Goal: Transaction & Acquisition: Purchase product/service

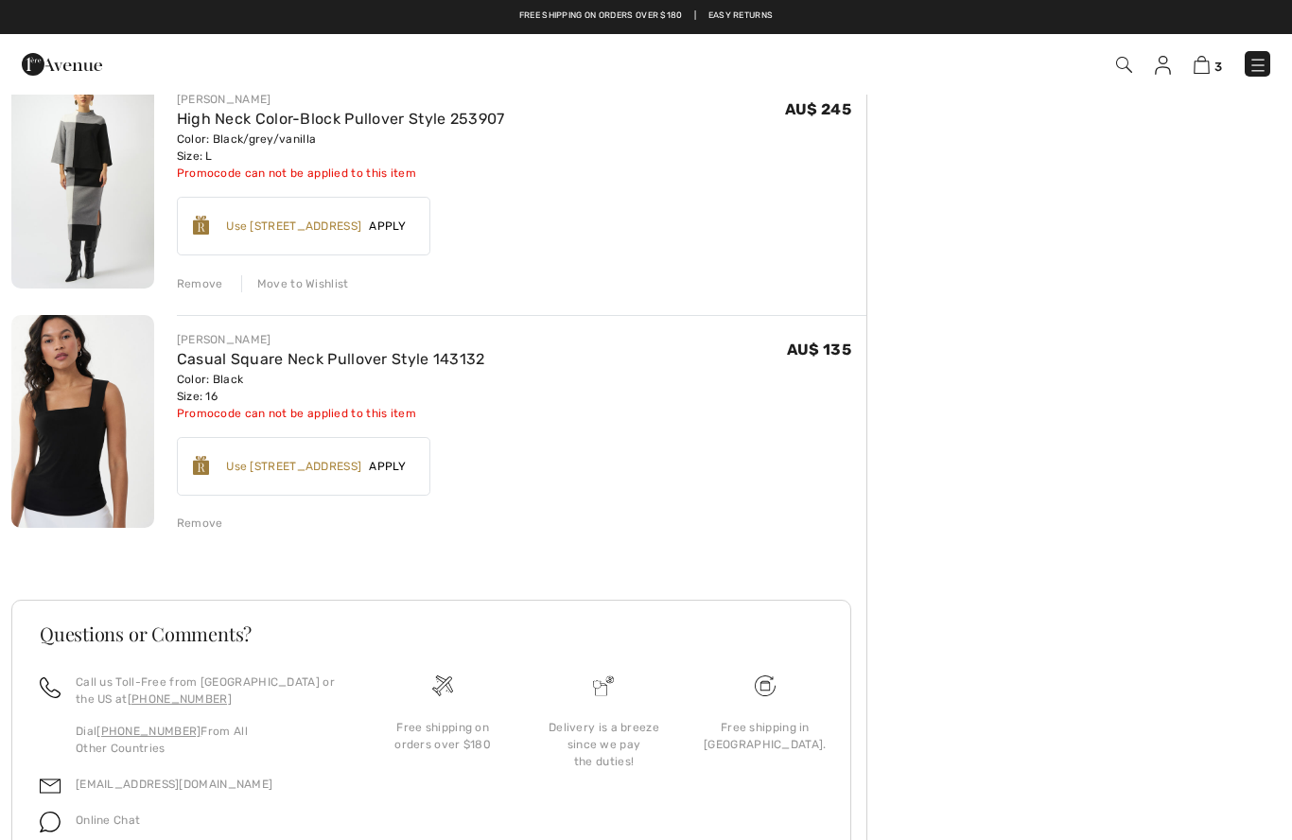
scroll to position [412, 0]
click at [255, 477] on div "Earn 30 Avenue Rewards ✔ Use 900 Avenue Rewards Apply Remove" at bounding box center [304, 467] width 254 height 59
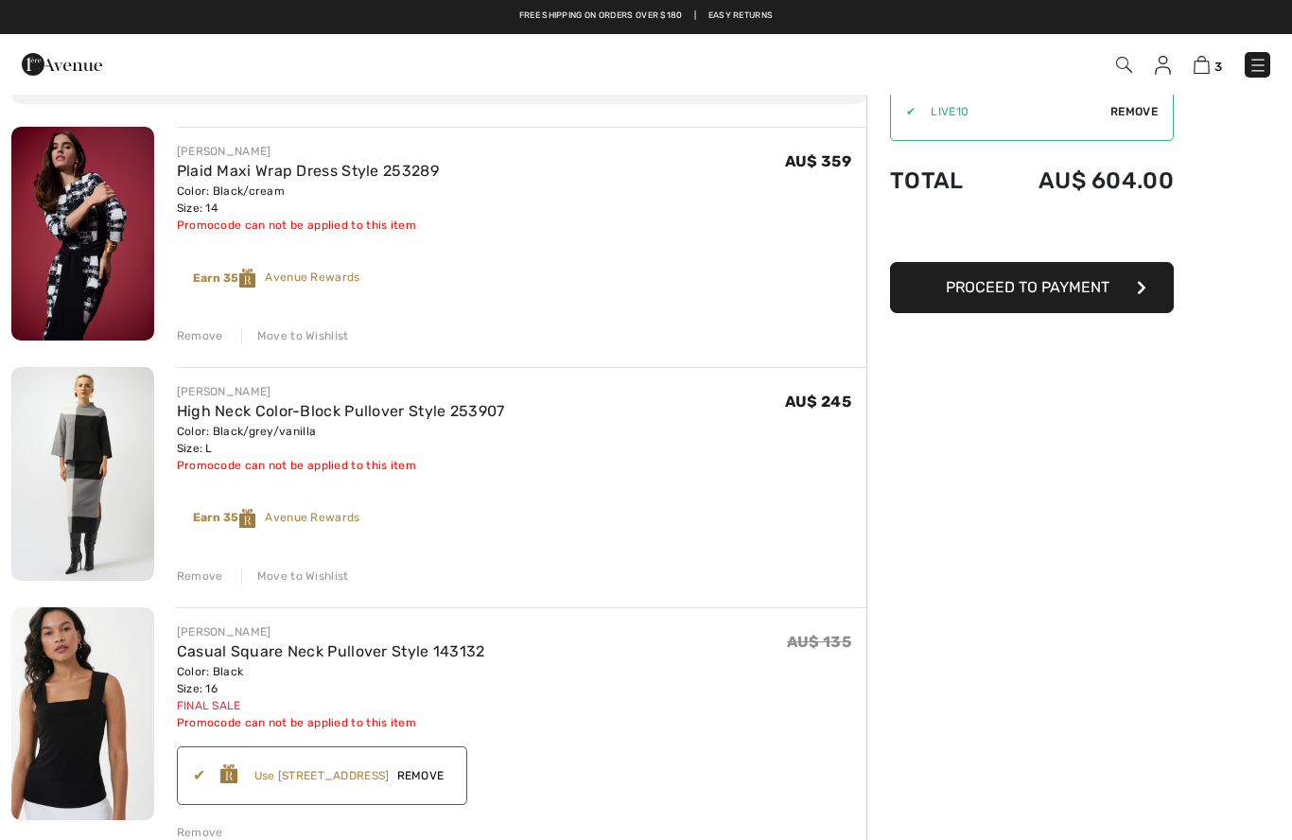
scroll to position [0, 0]
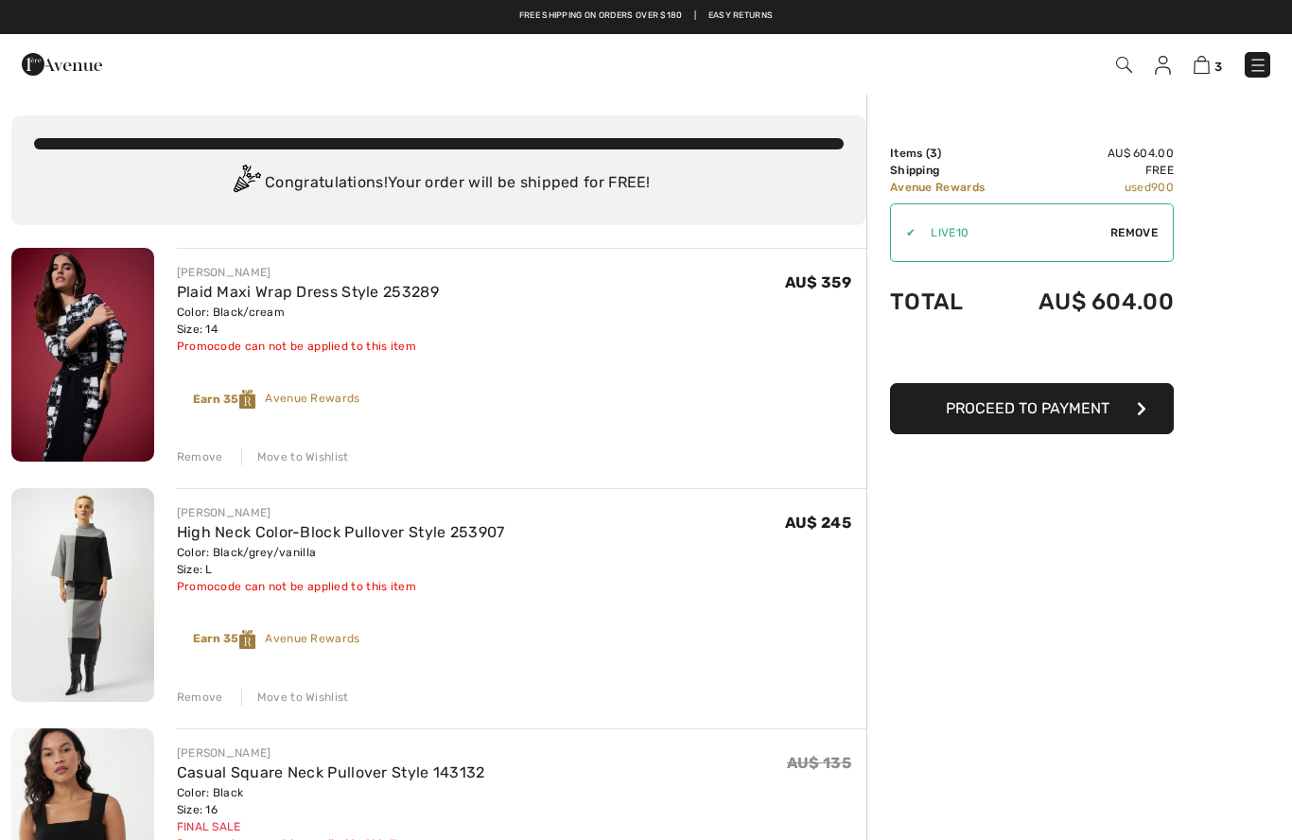
click at [1141, 233] on span "Remove" at bounding box center [1134, 232] width 47 height 17
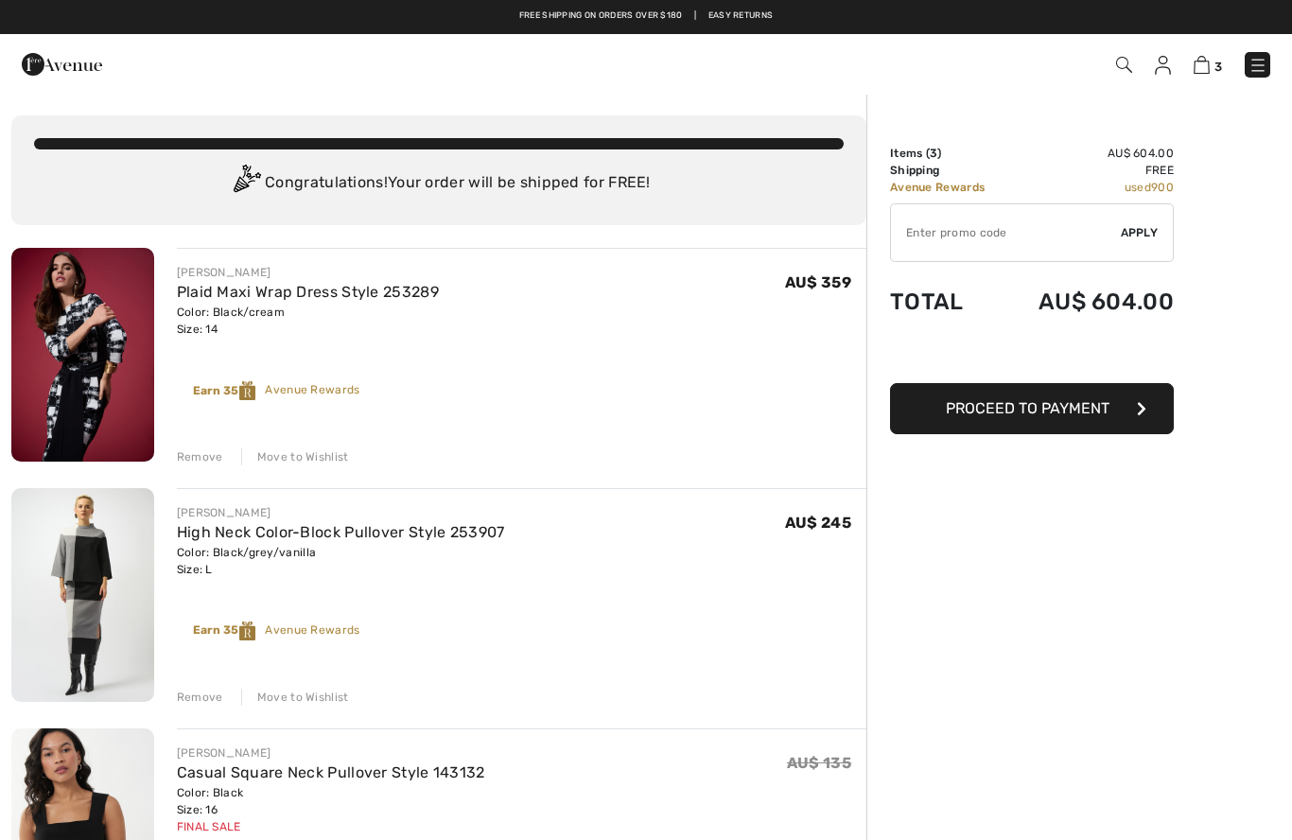
click at [1025, 247] on input "TEXT" at bounding box center [1006, 232] width 230 height 57
click at [1119, 232] on input "TEXT" at bounding box center [1006, 232] width 230 height 57
type input "LIVE10"
click at [1144, 230] on span "Apply" at bounding box center [1140, 232] width 38 height 17
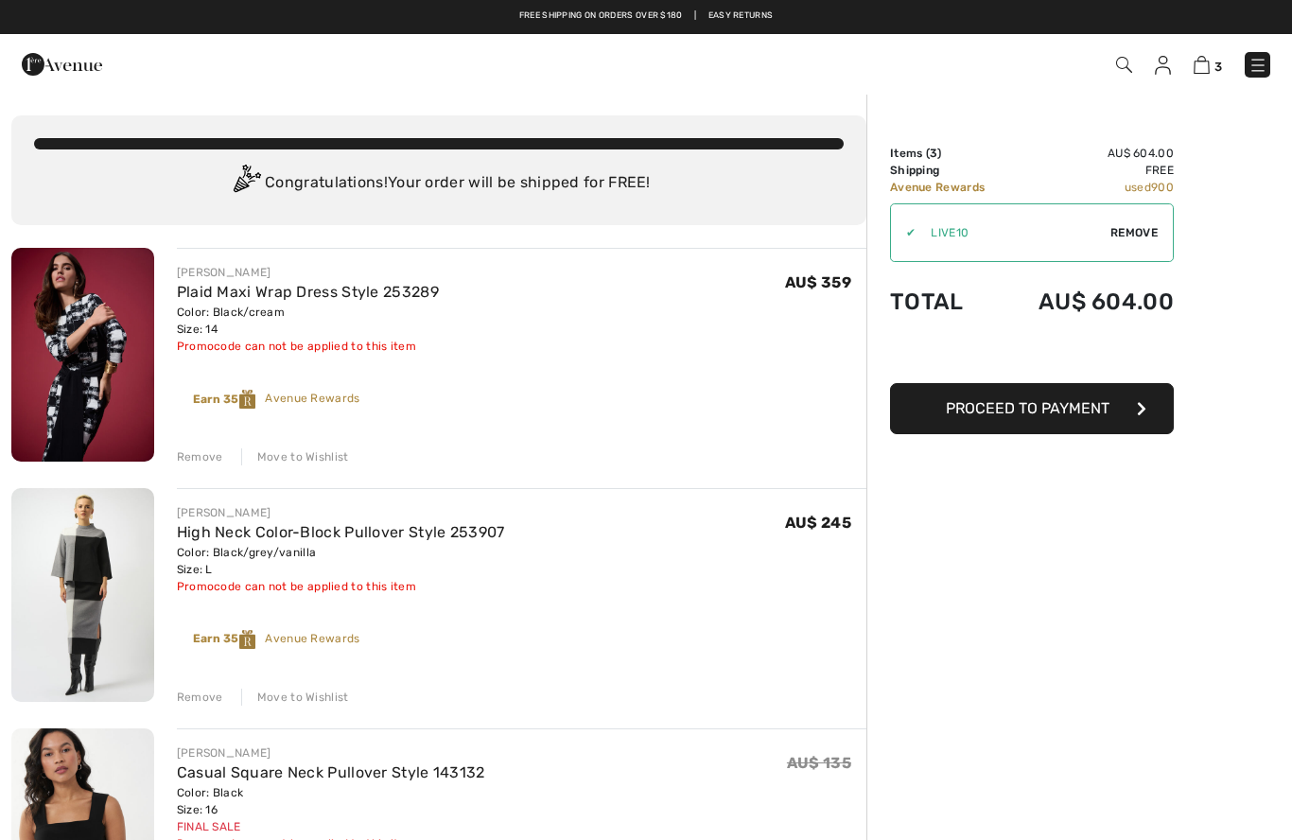
click at [1167, 71] on img at bounding box center [1163, 65] width 16 height 19
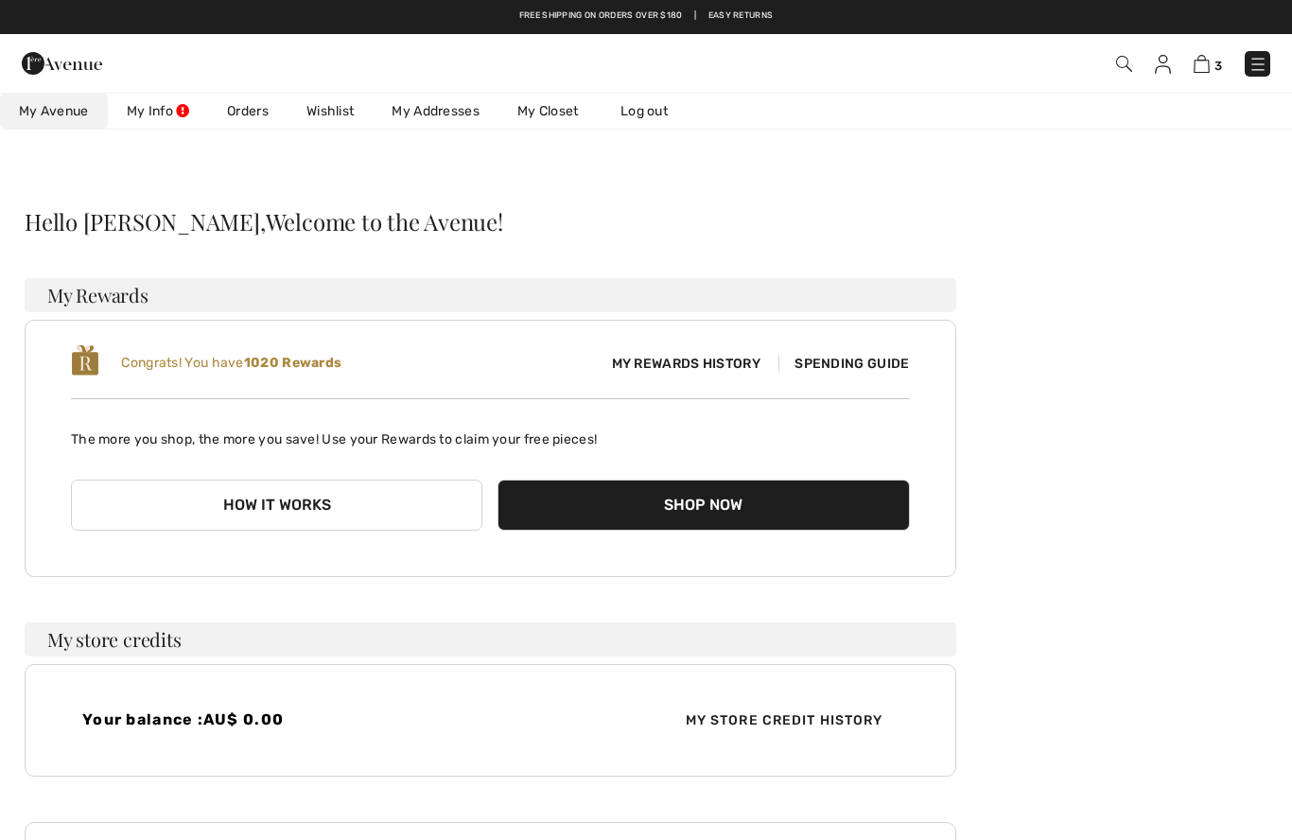
click at [346, 115] on link "Wishlist" at bounding box center [330, 111] width 85 height 35
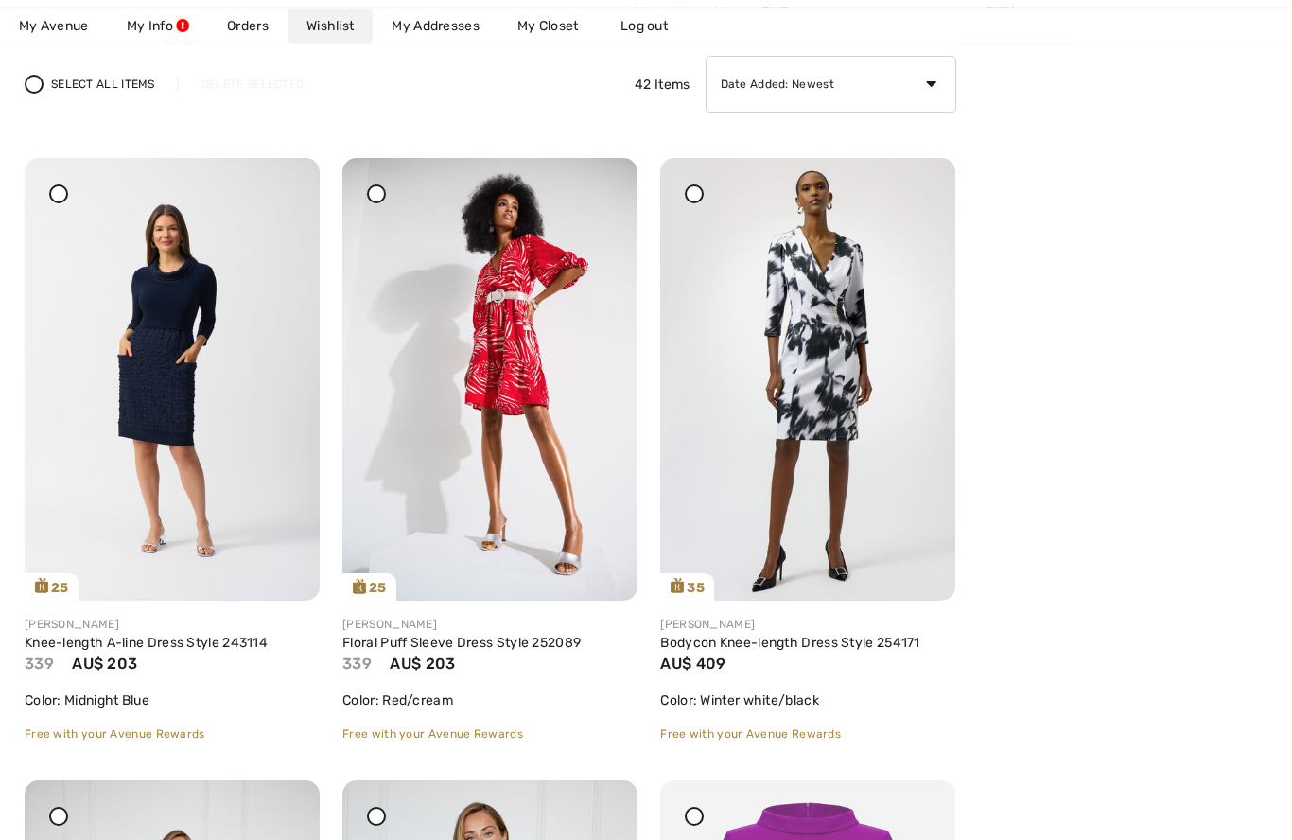
scroll to position [224, 0]
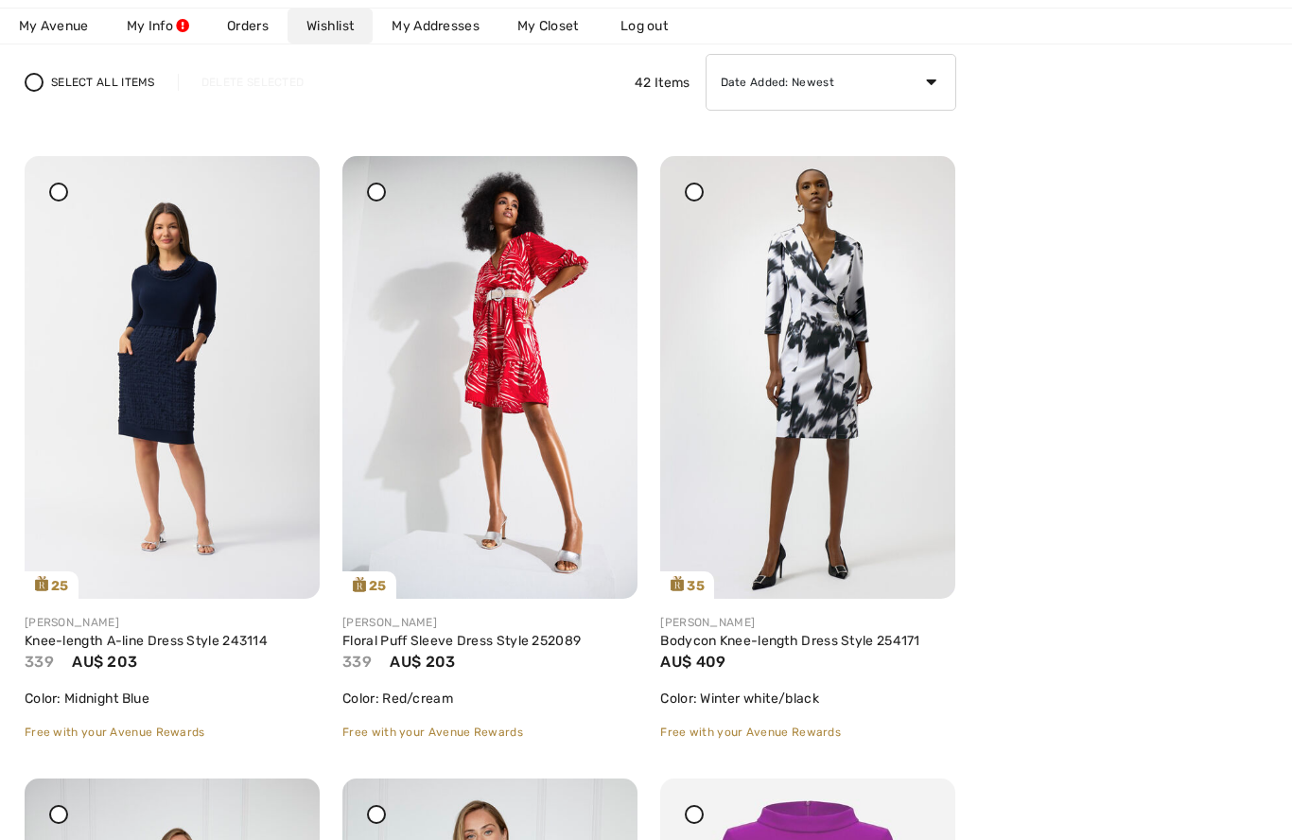
click at [408, 649] on link "Floral Puff Sleeve Dress Style 252089" at bounding box center [461, 641] width 238 height 16
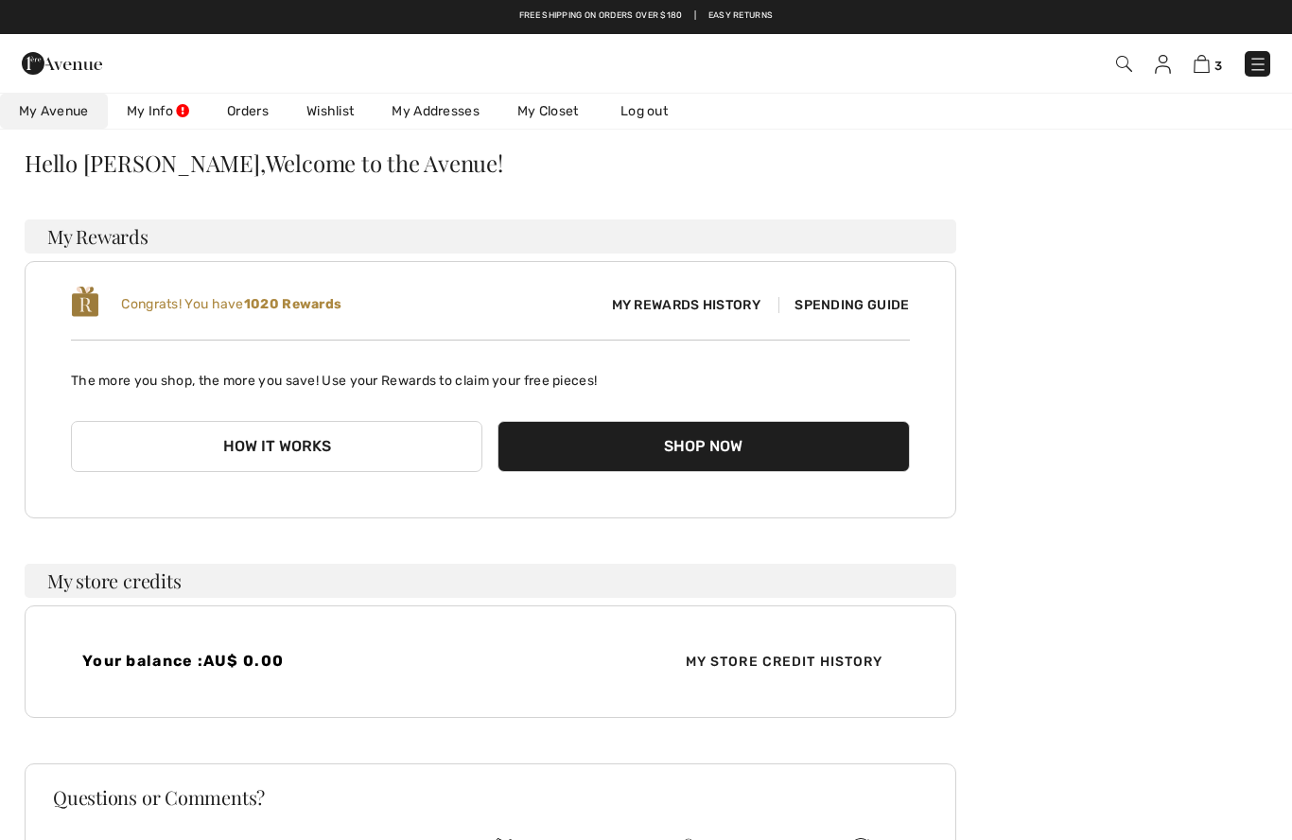
scroll to position [18, 0]
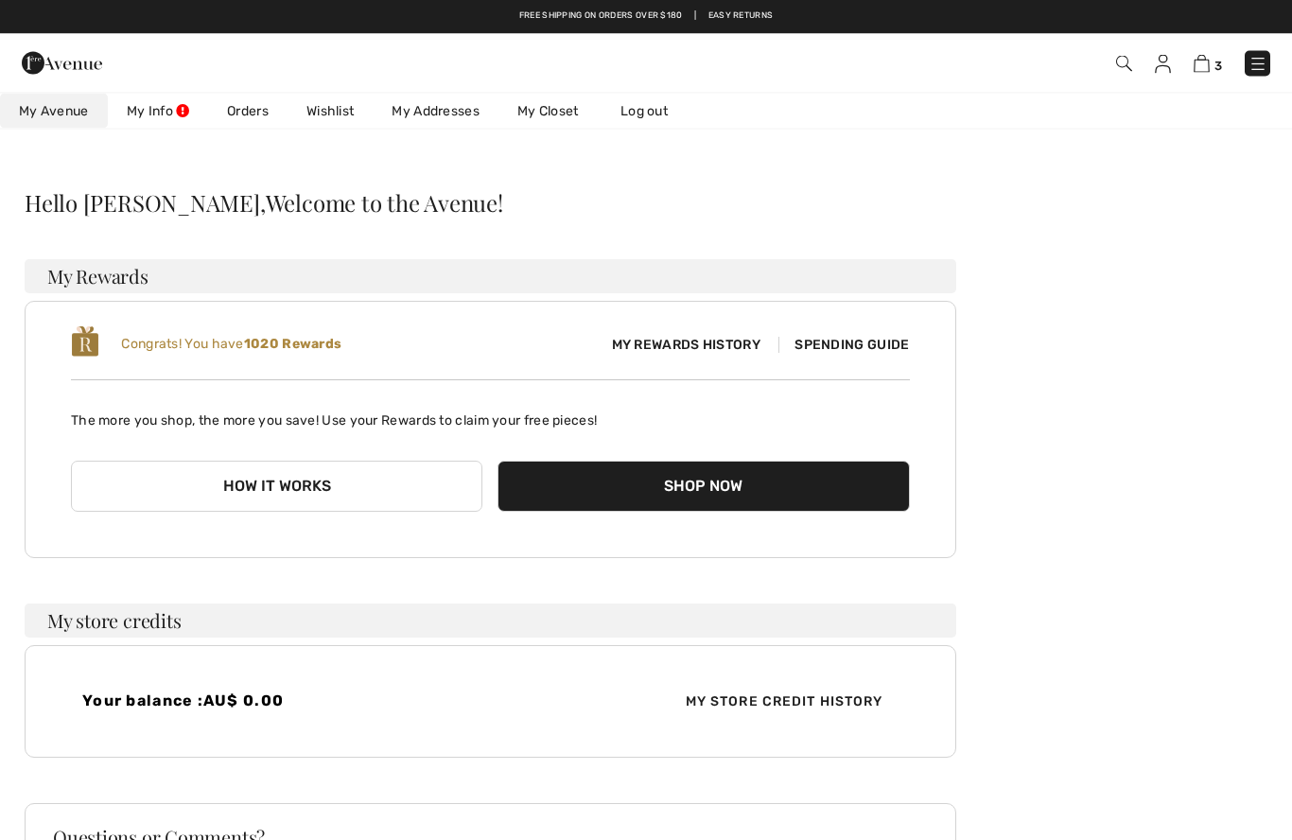
click at [345, 106] on link "Wishlist" at bounding box center [330, 111] width 85 height 35
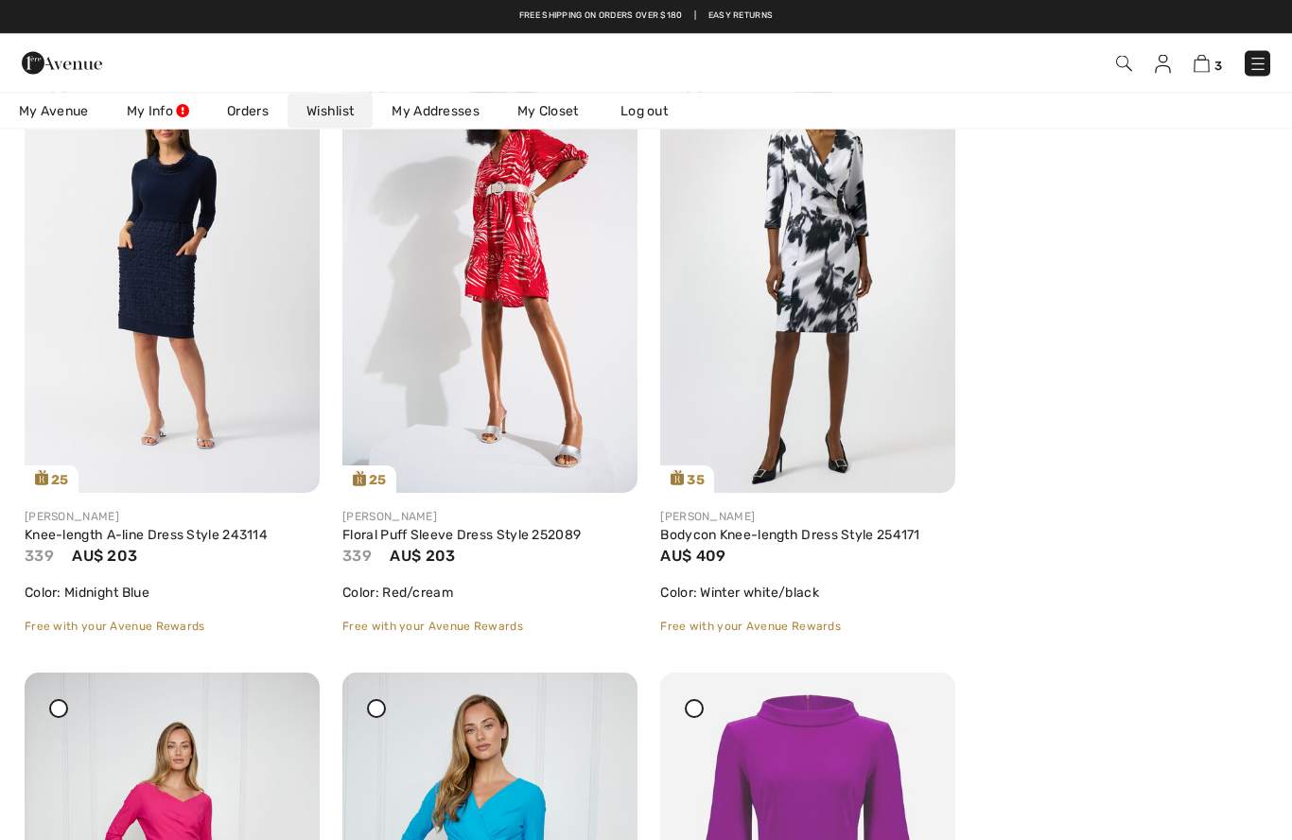
scroll to position [328, 0]
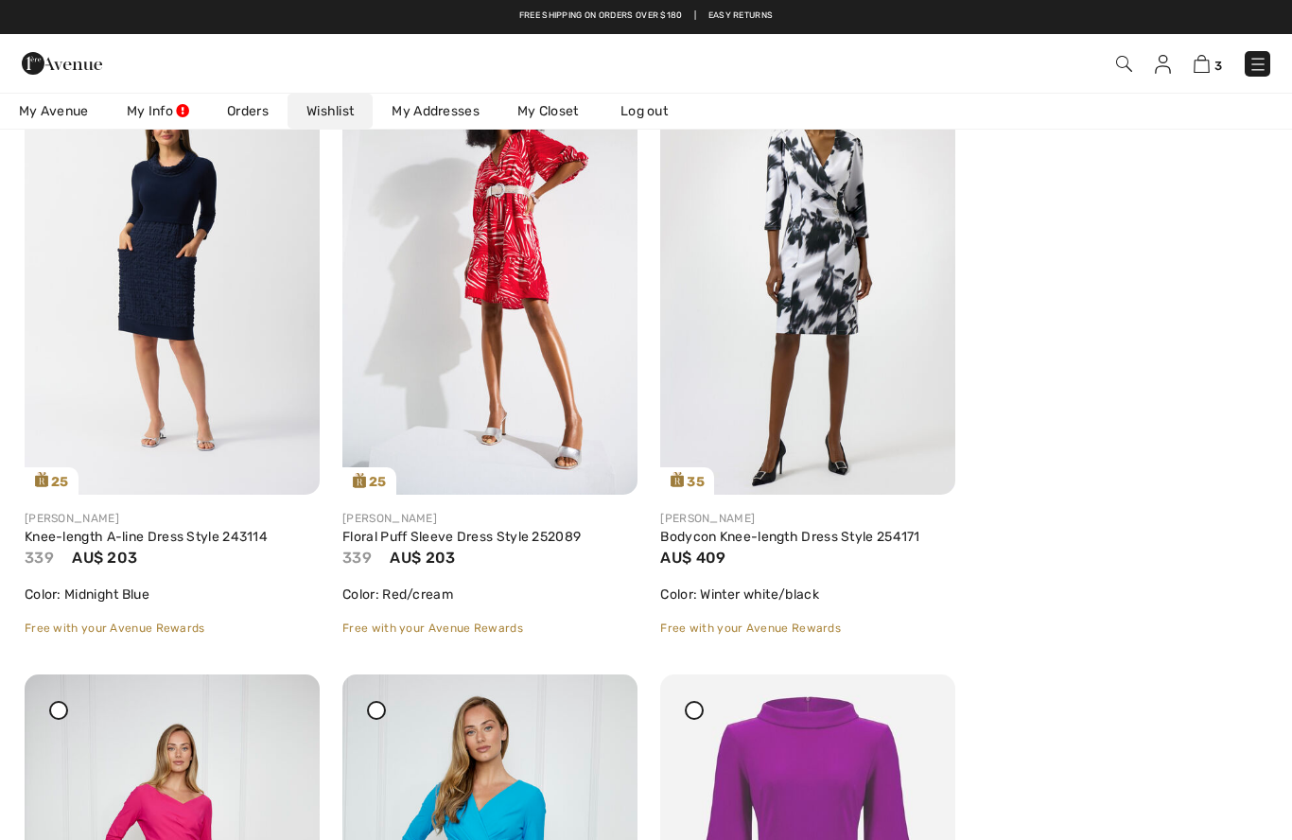
click at [85, 532] on link "Knee-length A-line Dress Style 243114" at bounding box center [146, 537] width 243 height 16
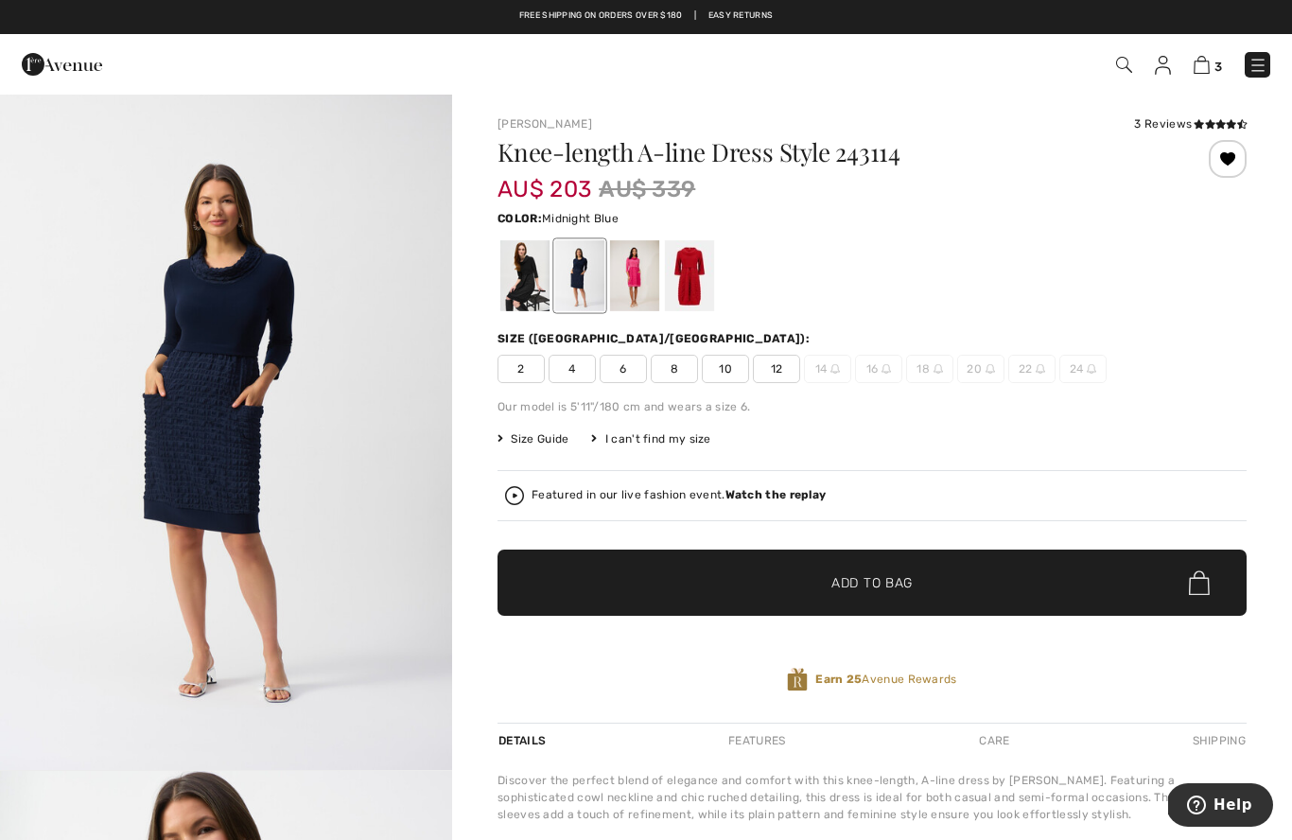
click at [526, 277] on div at bounding box center [524, 275] width 49 height 71
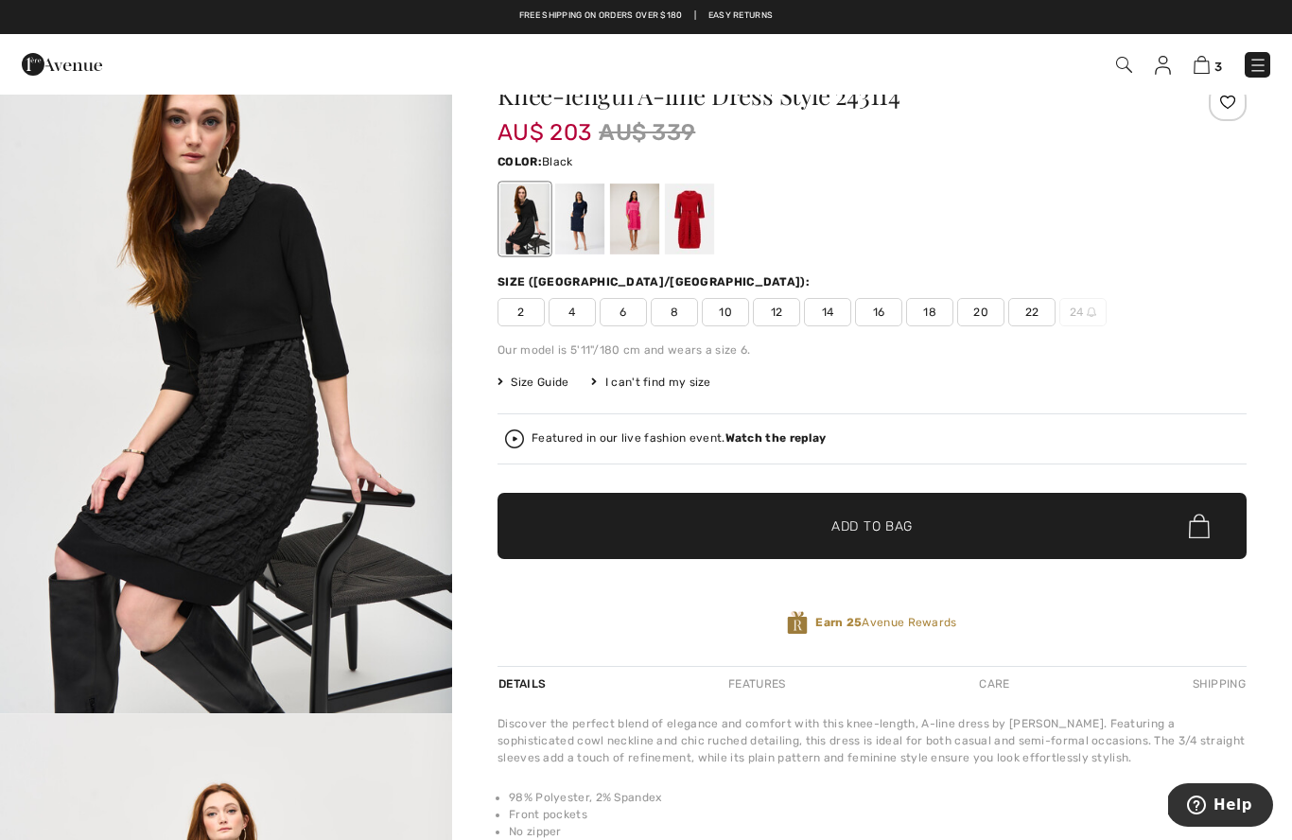
scroll to position [61, 0]
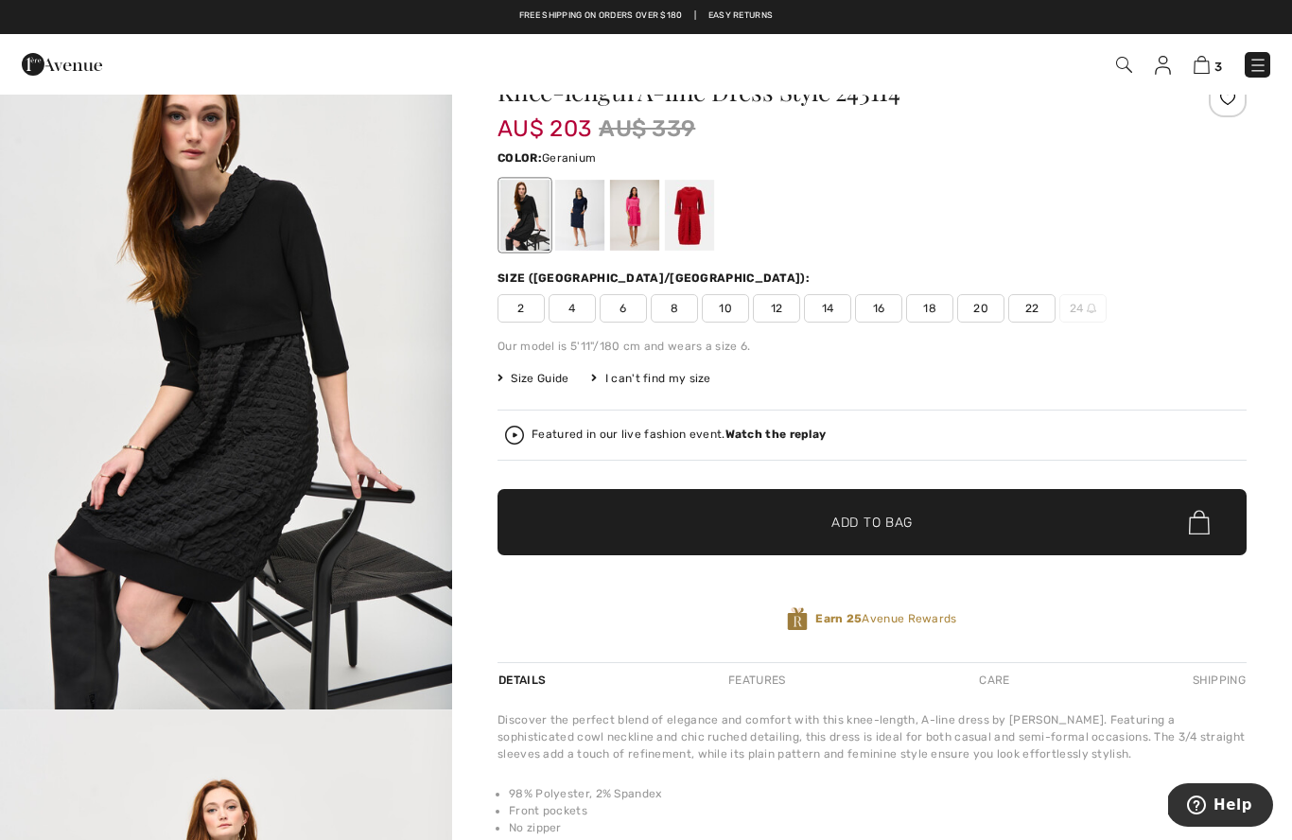
click at [637, 213] on div at bounding box center [634, 215] width 49 height 71
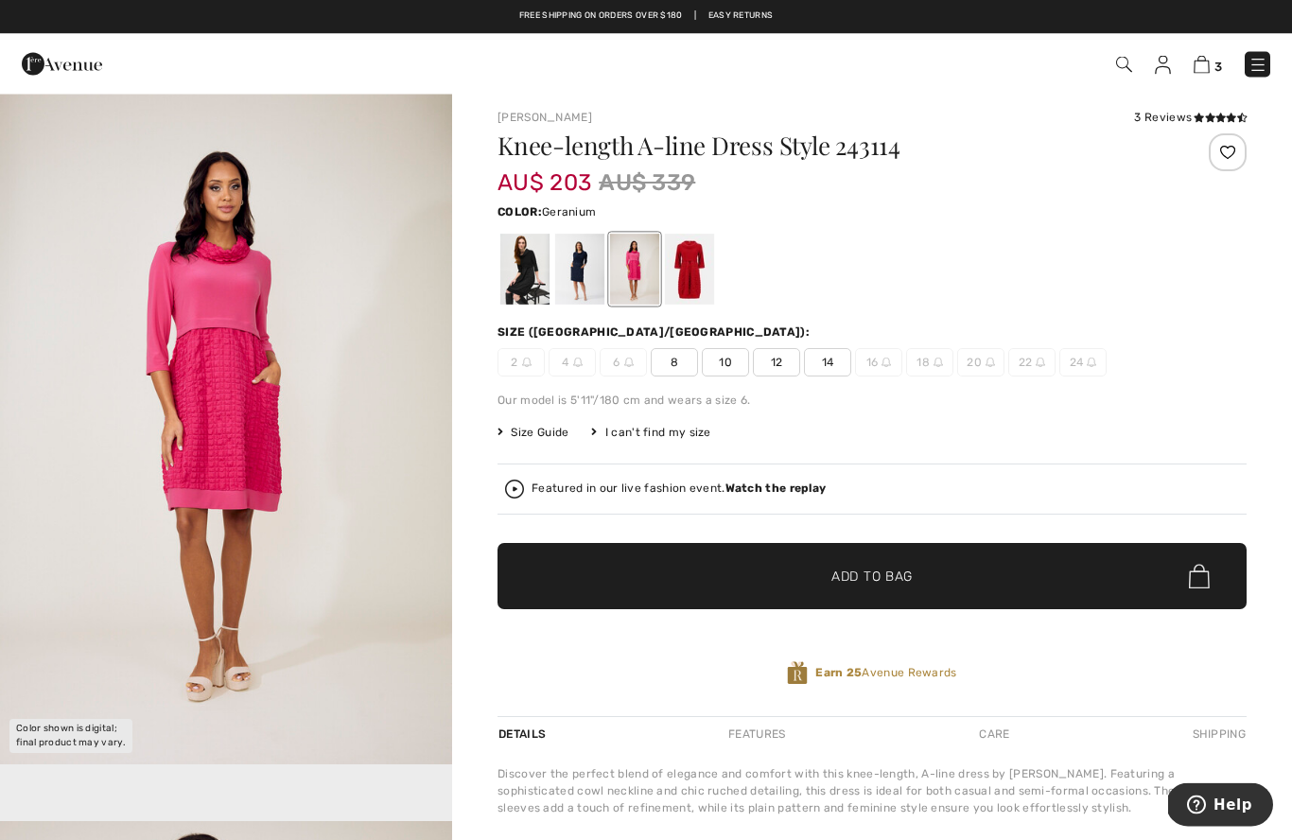
scroll to position [0, 0]
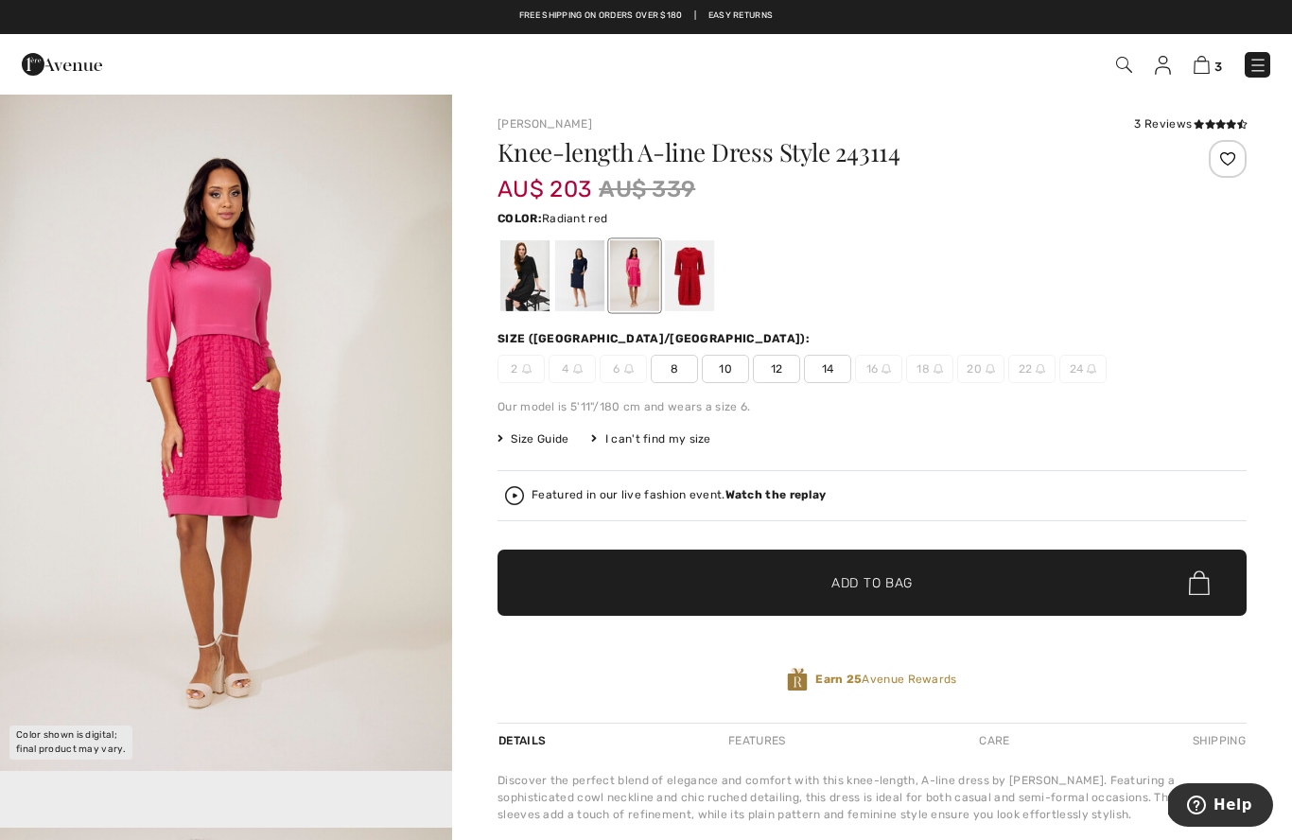
click at [692, 266] on div at bounding box center [689, 275] width 49 height 71
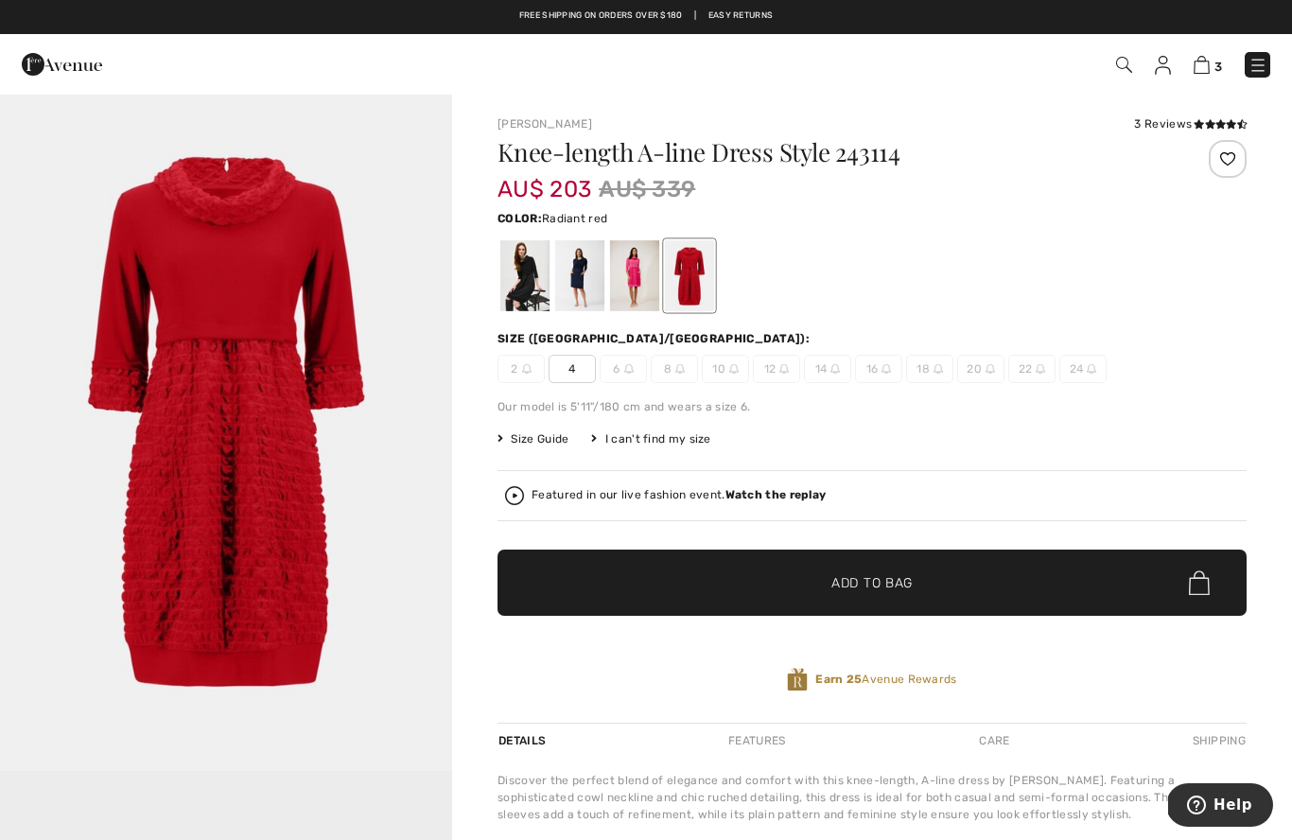
click at [628, 279] on div at bounding box center [634, 275] width 49 height 71
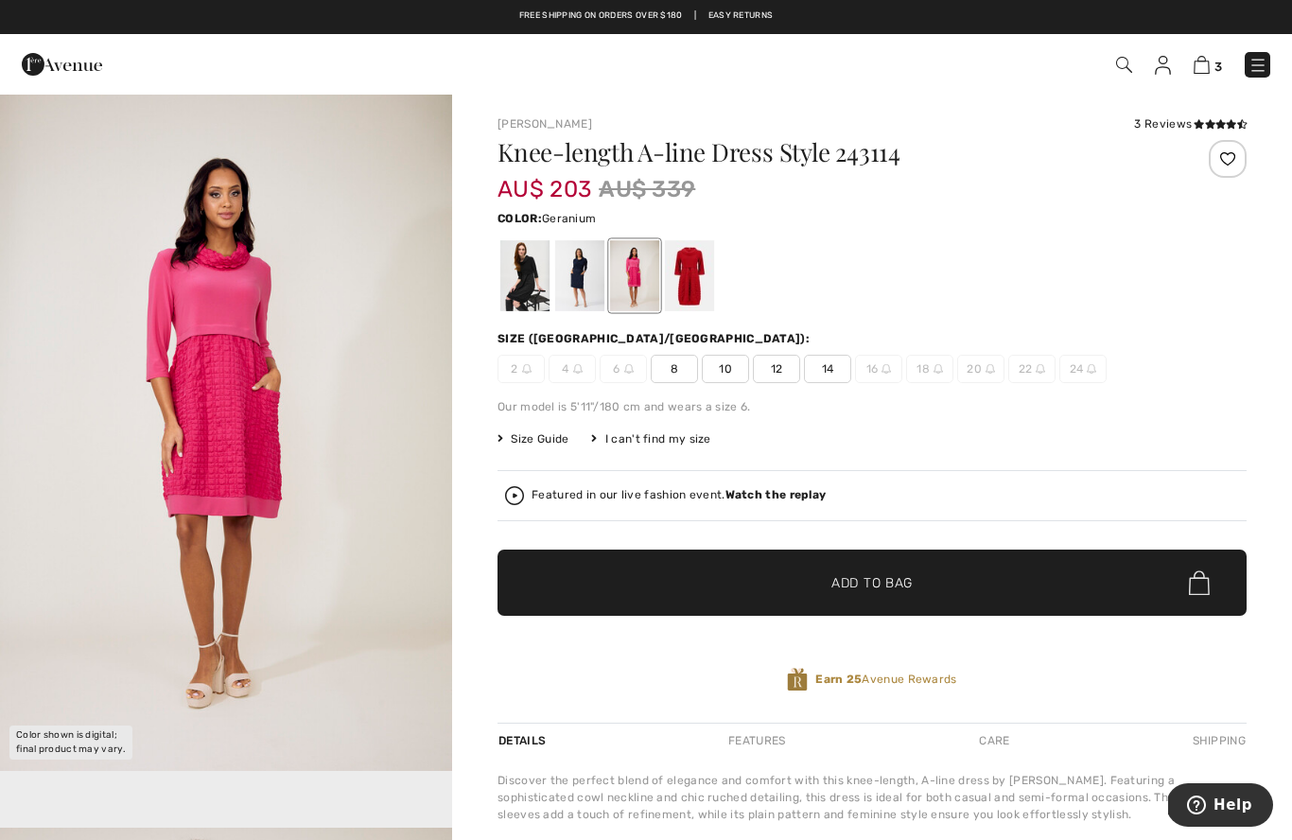
click at [834, 373] on span "14" at bounding box center [827, 369] width 47 height 28
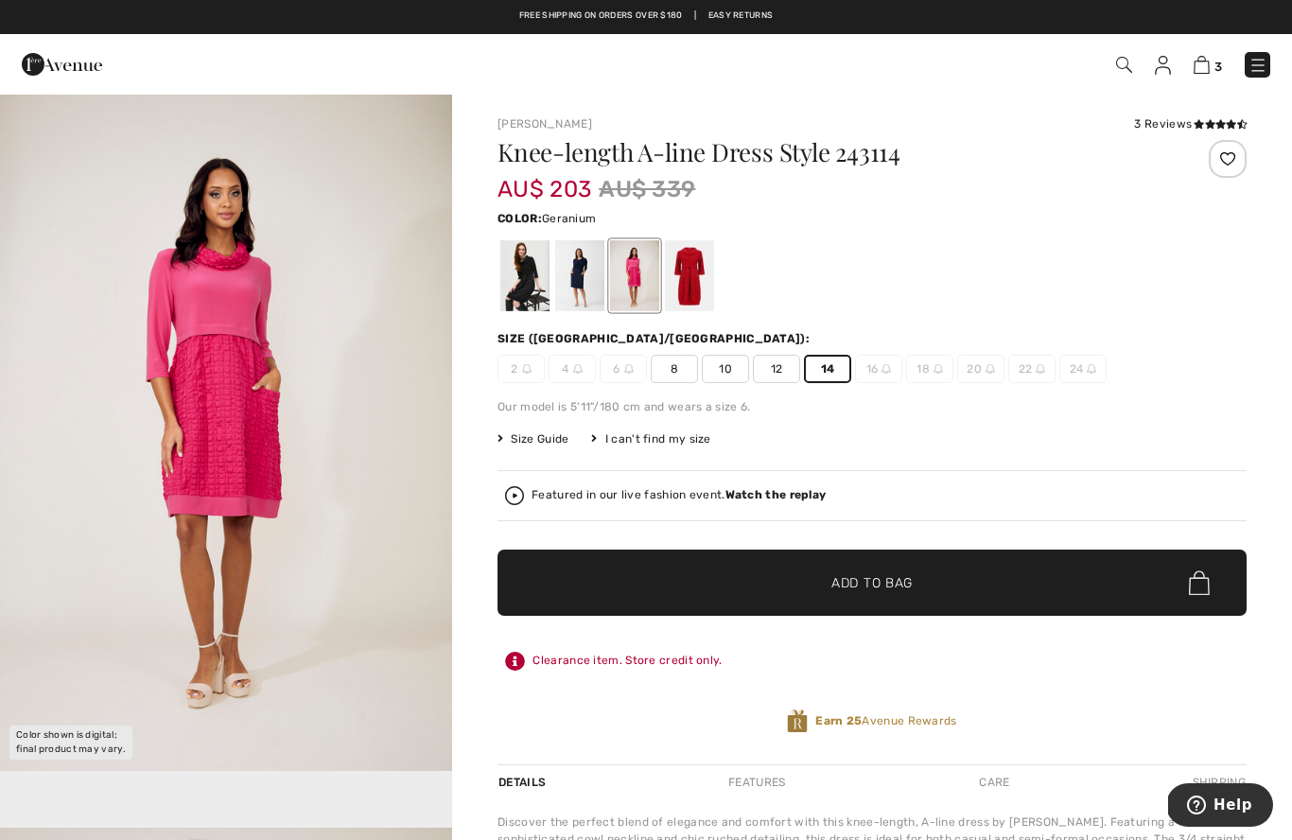
click at [874, 586] on span "Add to Bag" at bounding box center [872, 583] width 81 height 20
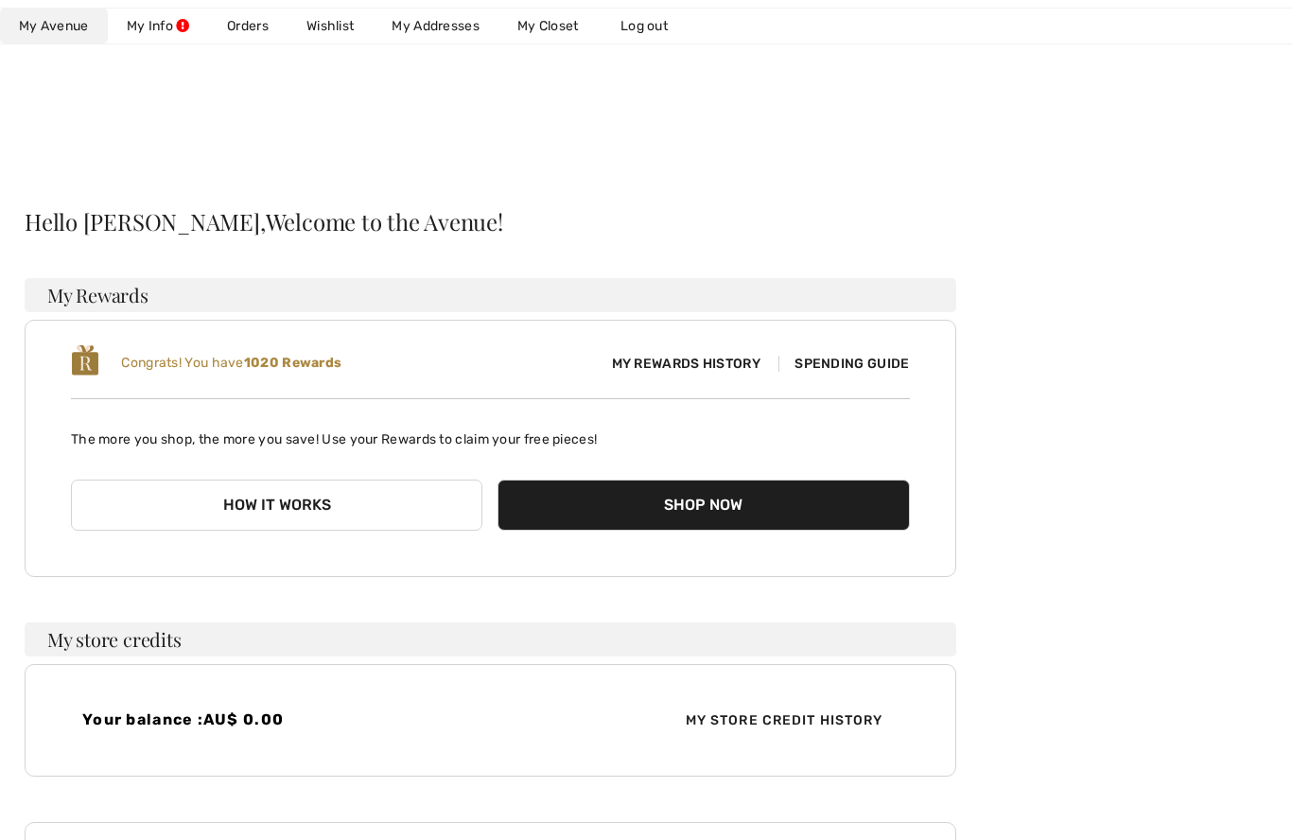
click at [331, 33] on link "Wishlist" at bounding box center [330, 26] width 85 height 35
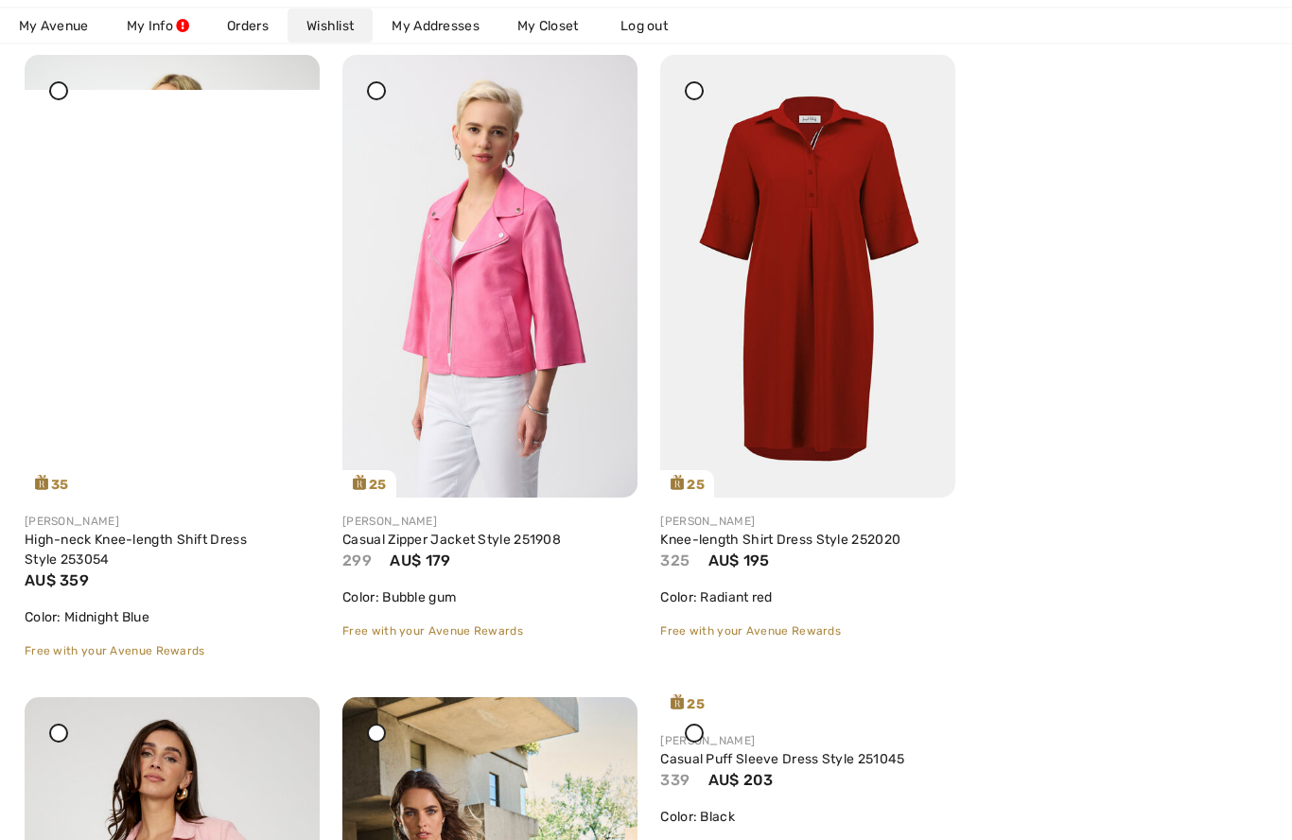
scroll to position [1593, 0]
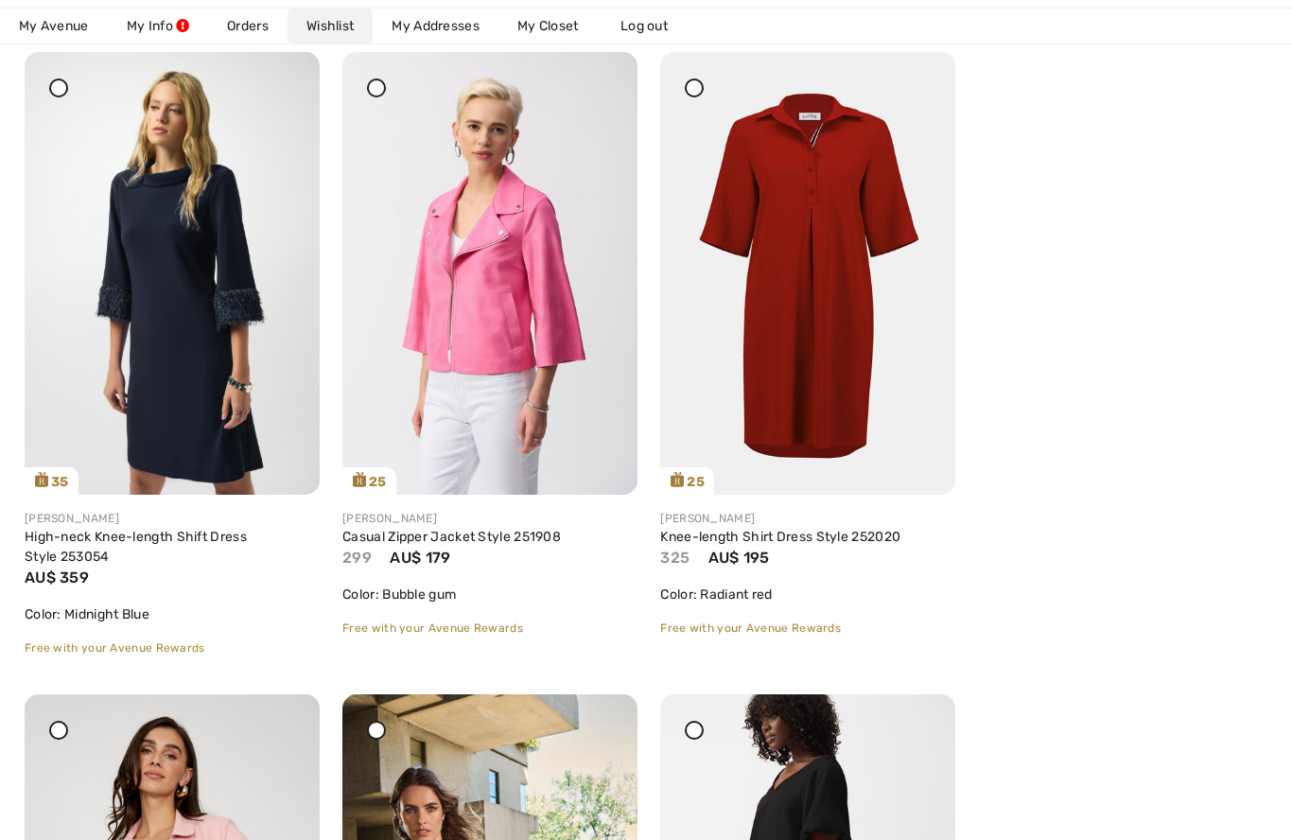
click at [796, 360] on img at bounding box center [807, 273] width 295 height 443
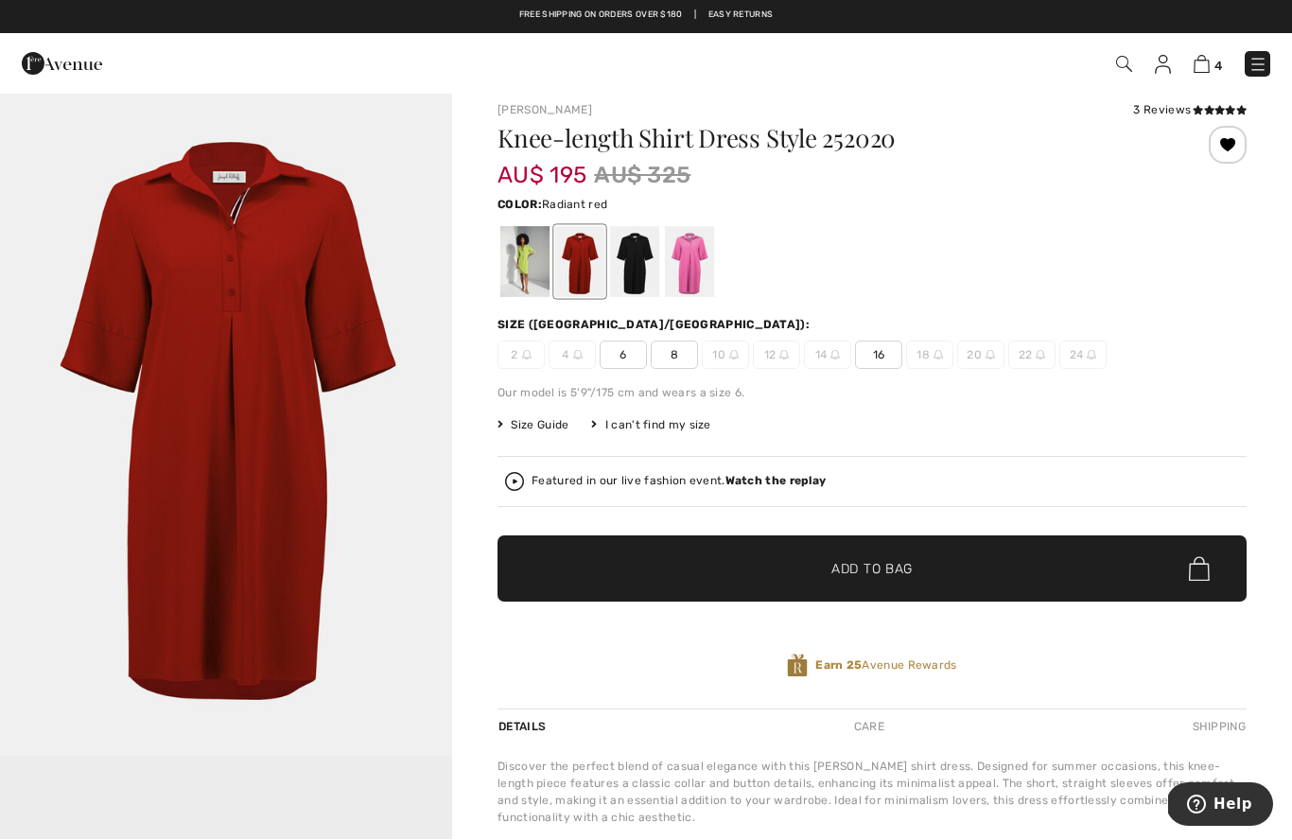
scroll to position [14, 0]
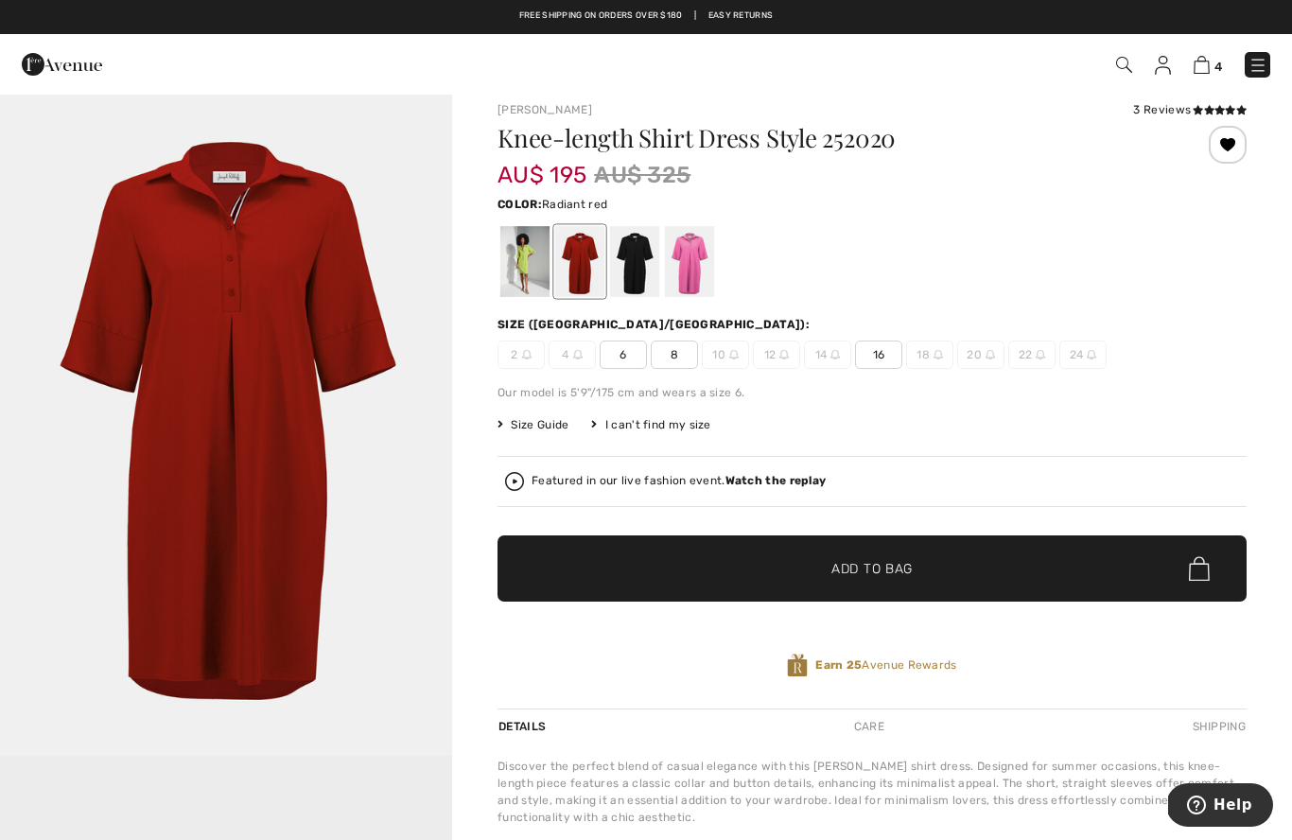
click at [521, 266] on div at bounding box center [524, 261] width 49 height 71
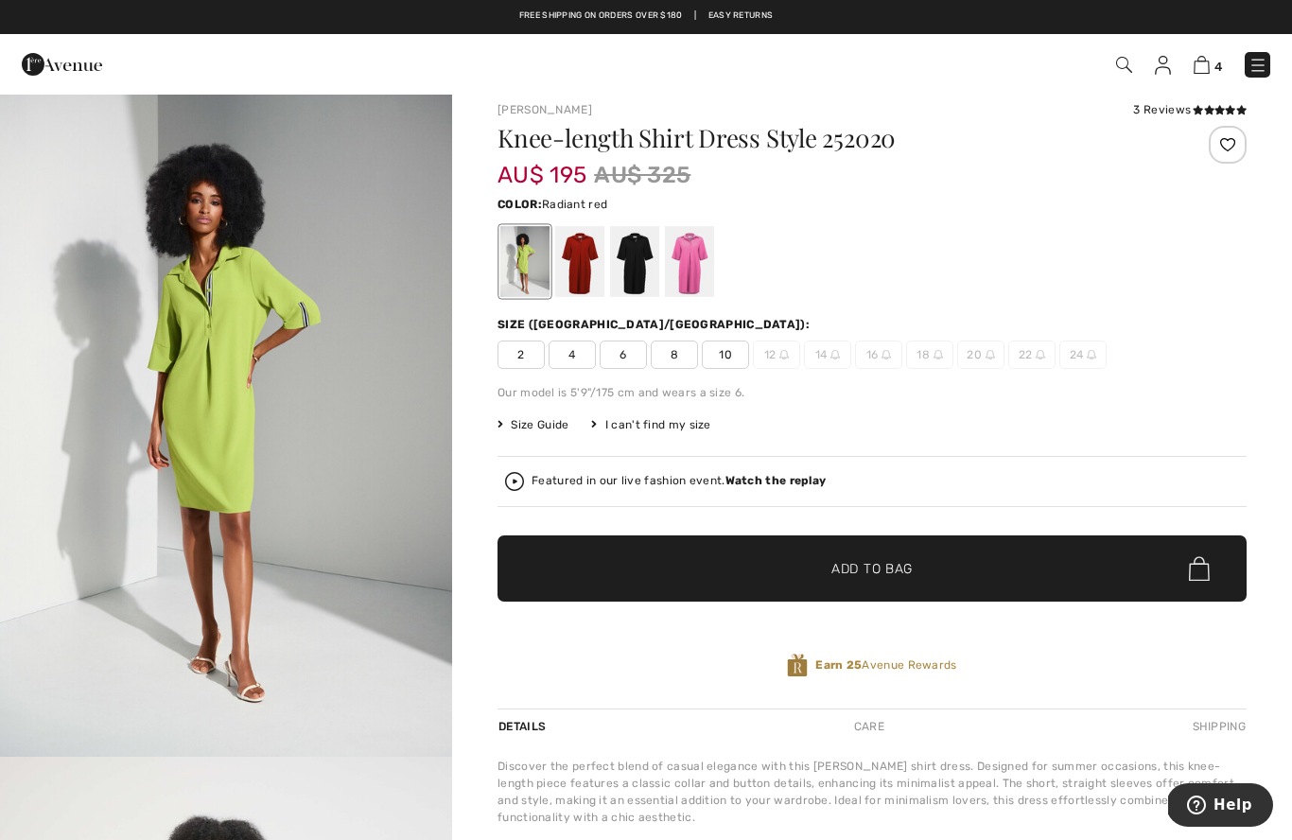
click at [580, 269] on div at bounding box center [579, 261] width 49 height 71
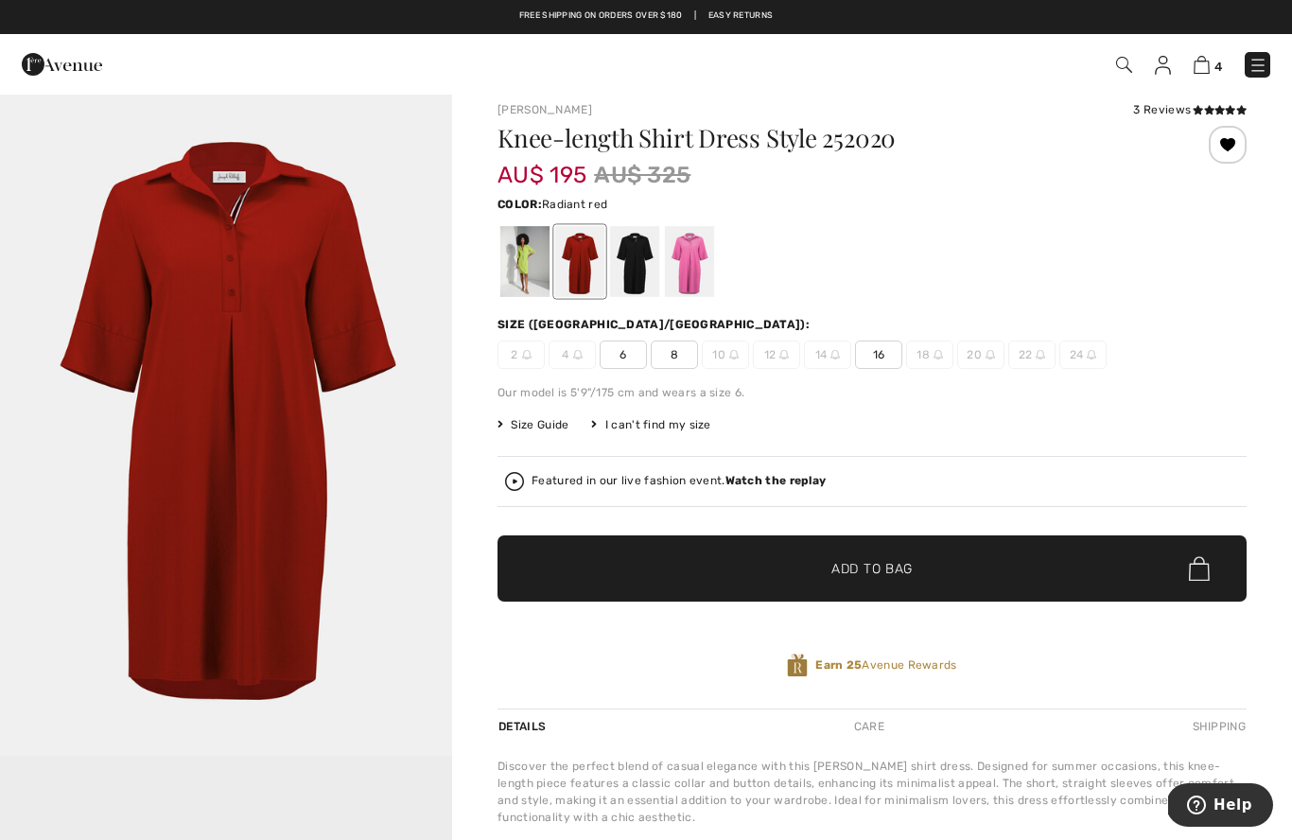
click at [620, 269] on div at bounding box center [634, 261] width 49 height 71
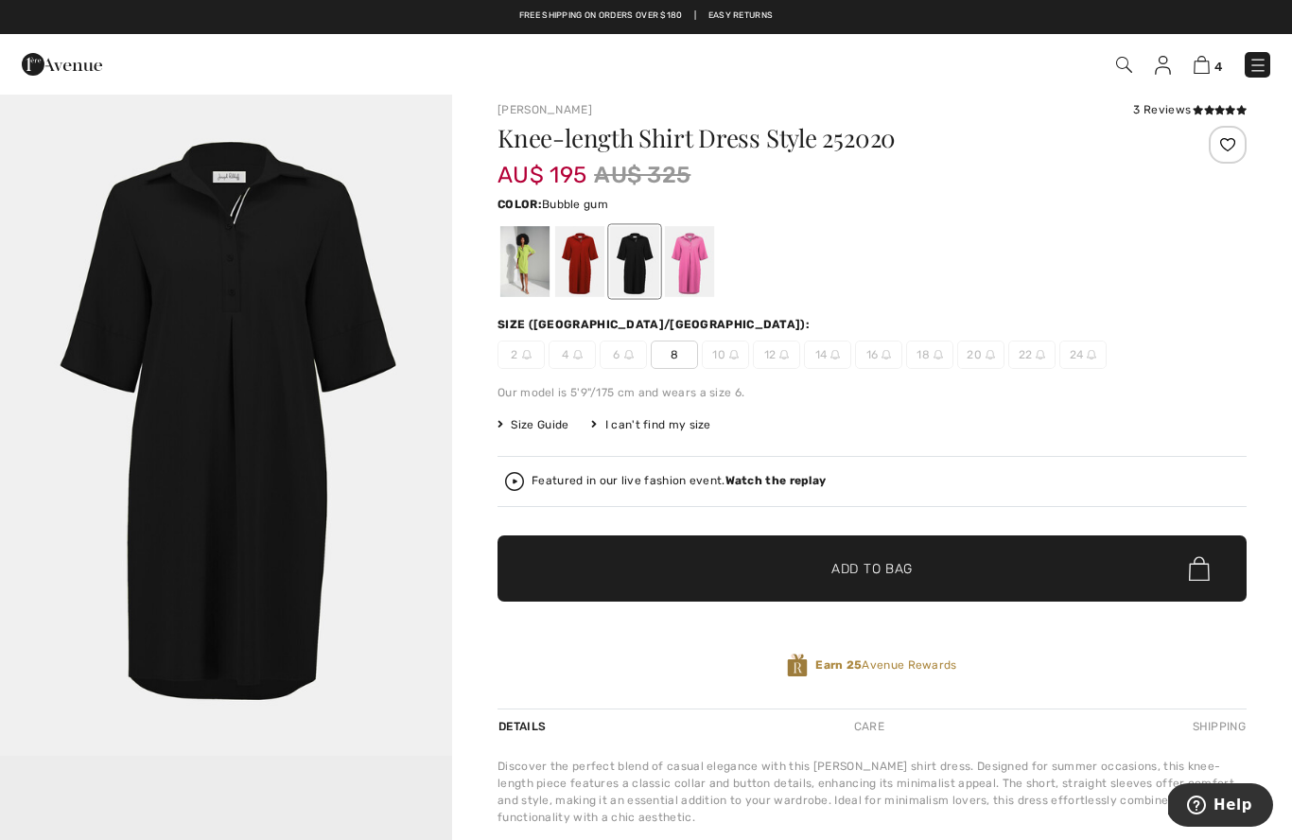
click at [687, 272] on div at bounding box center [689, 261] width 49 height 71
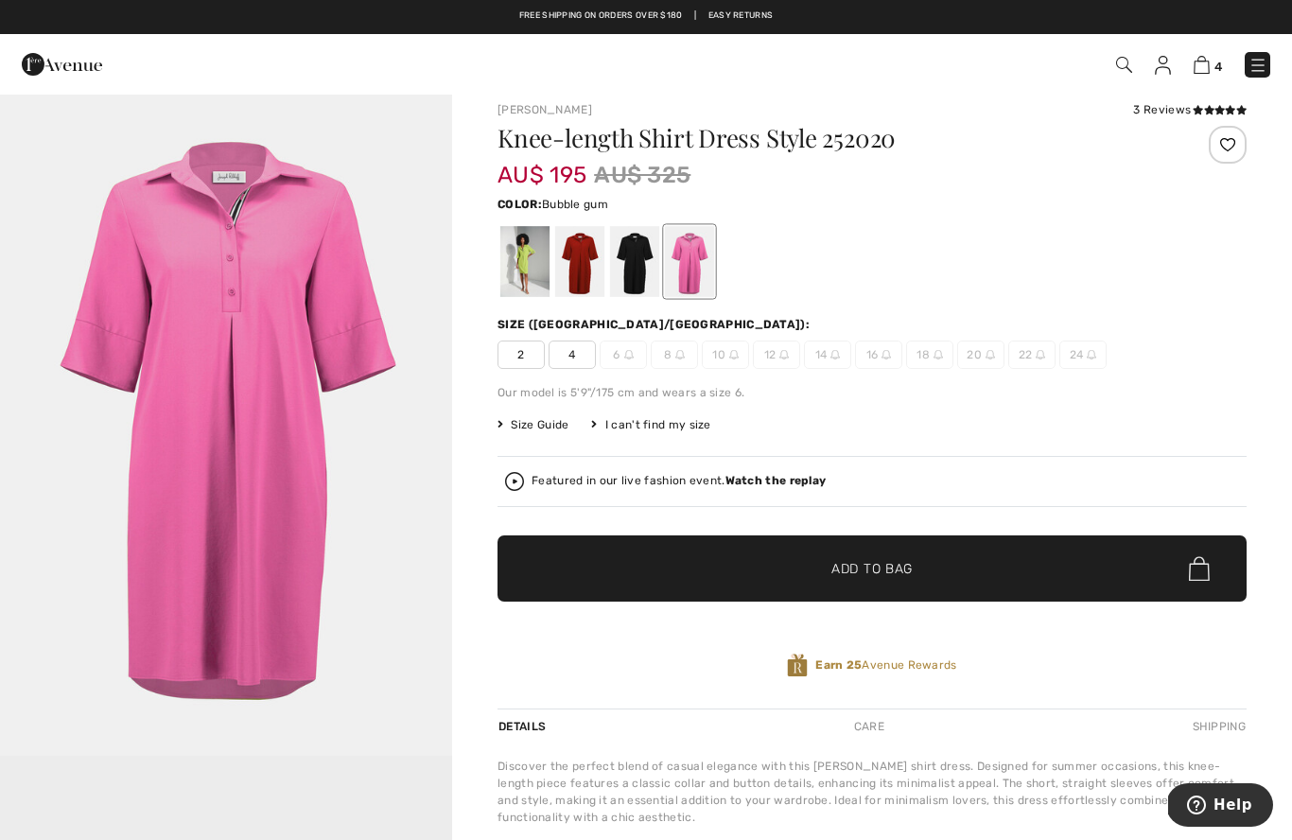
scroll to position [0, 0]
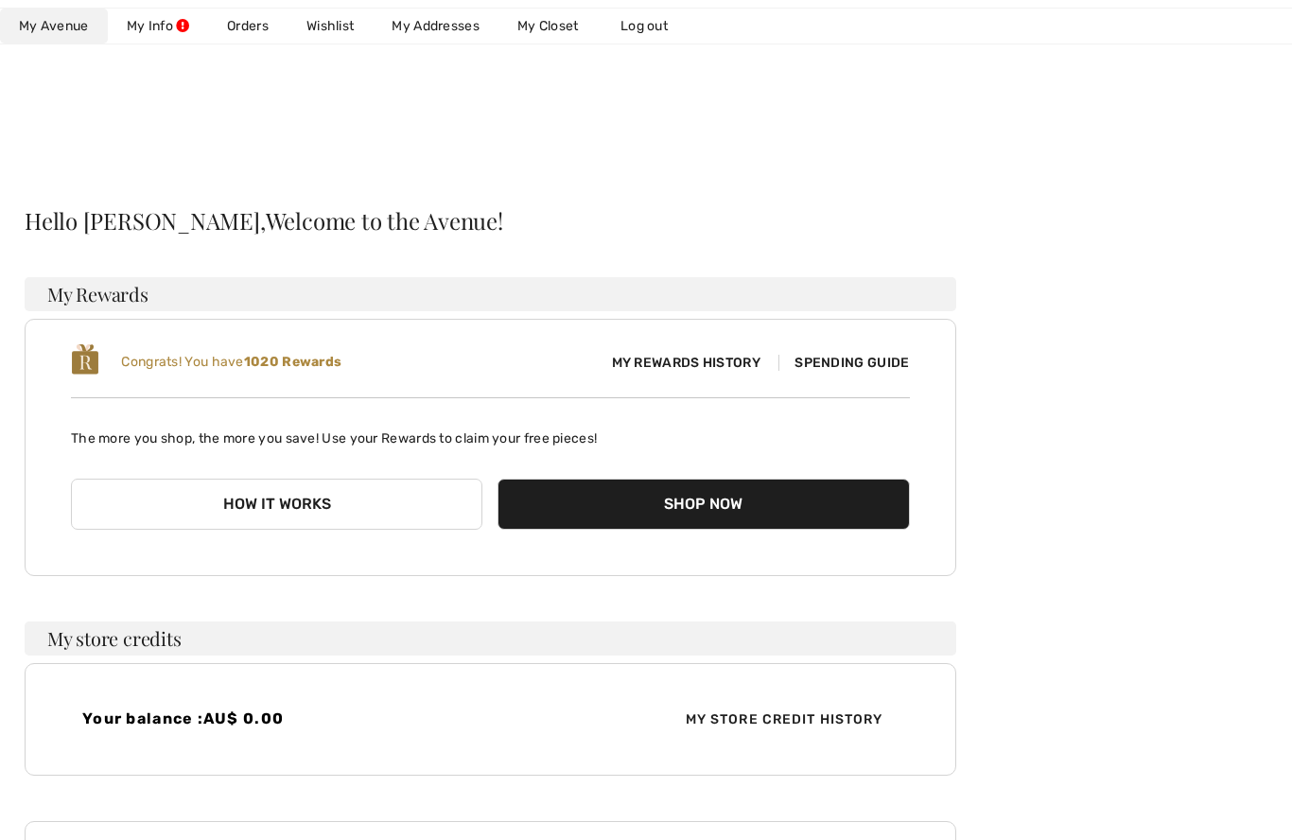
click at [341, 26] on link "Wishlist" at bounding box center [330, 26] width 85 height 35
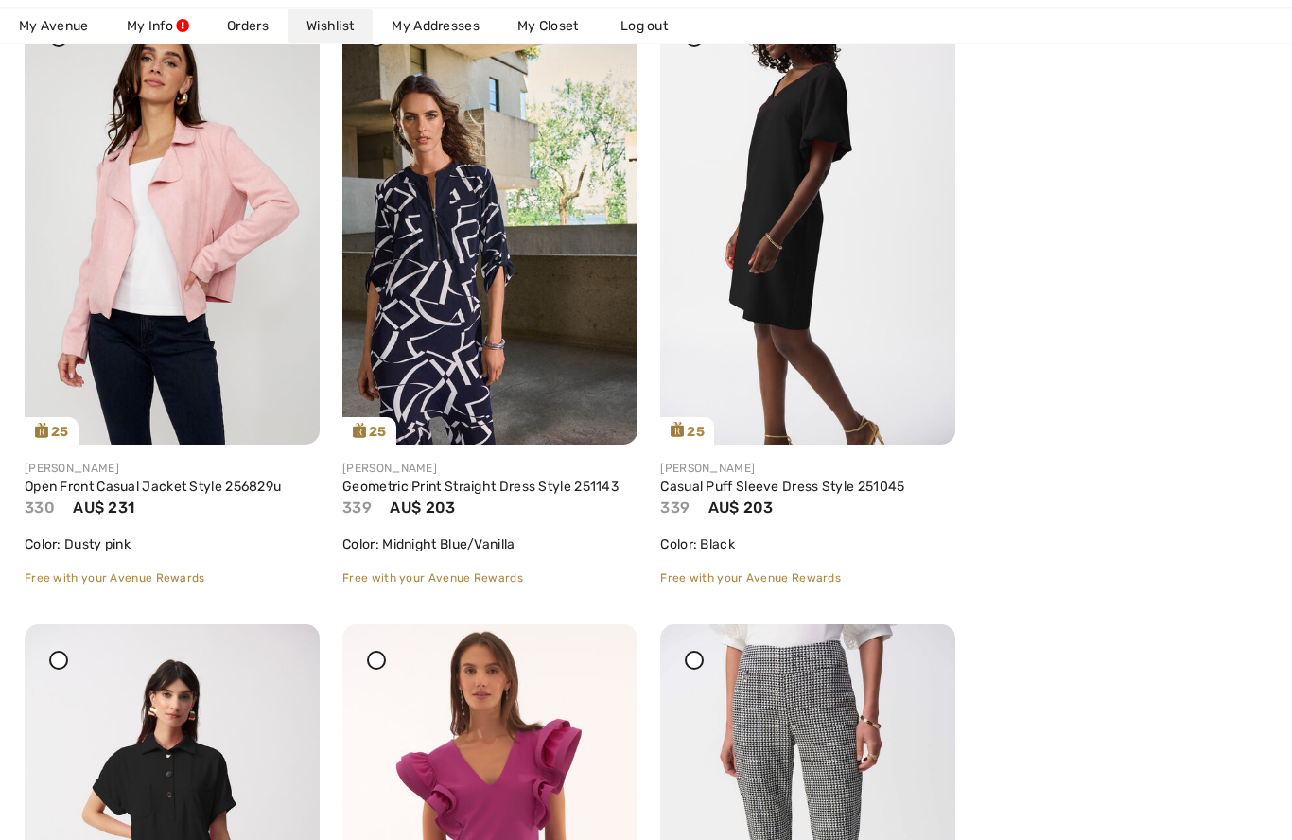
scroll to position [2287, 0]
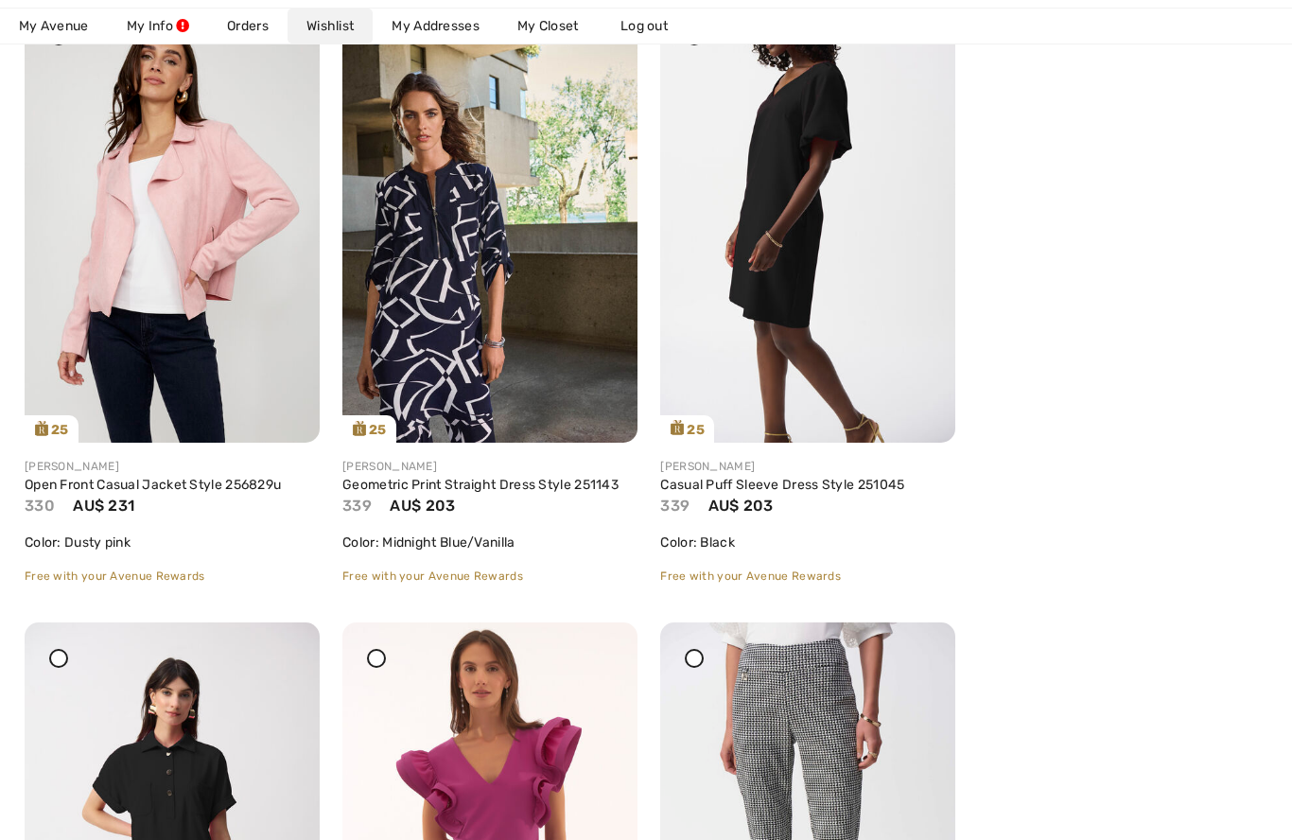
click at [759, 482] on link "Casual Puff Sleeve Dress Style 251045" at bounding box center [782, 485] width 244 height 16
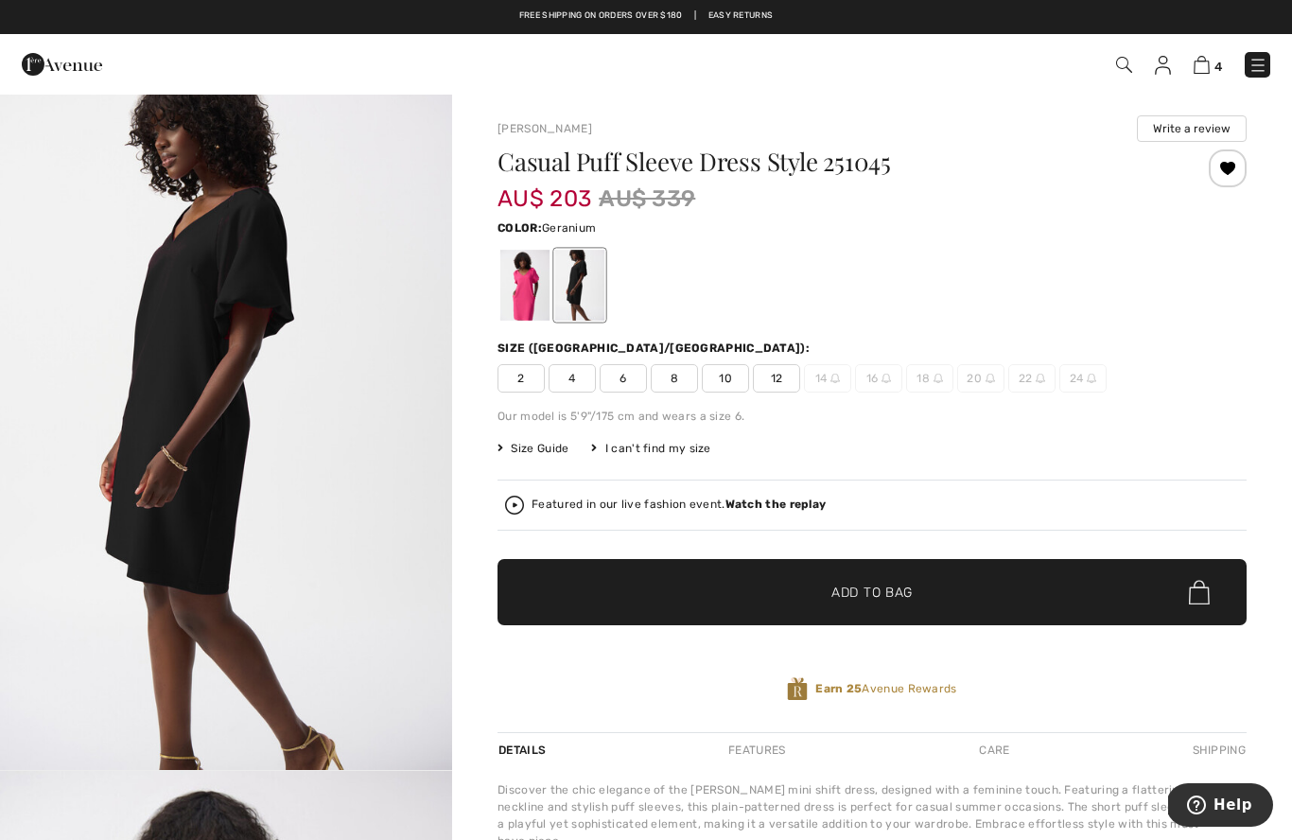
click at [535, 286] on div at bounding box center [524, 285] width 49 height 71
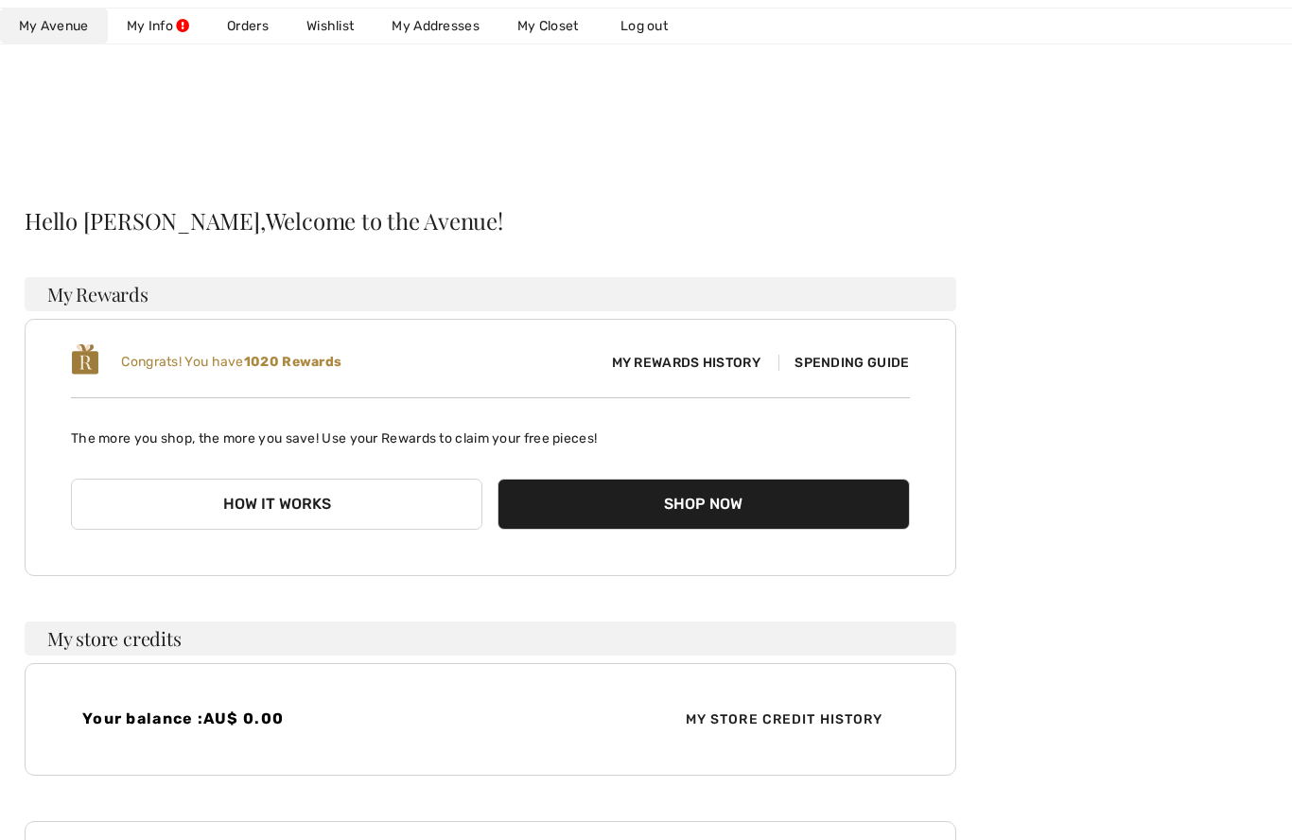
click at [340, 16] on link "Wishlist" at bounding box center [330, 26] width 85 height 35
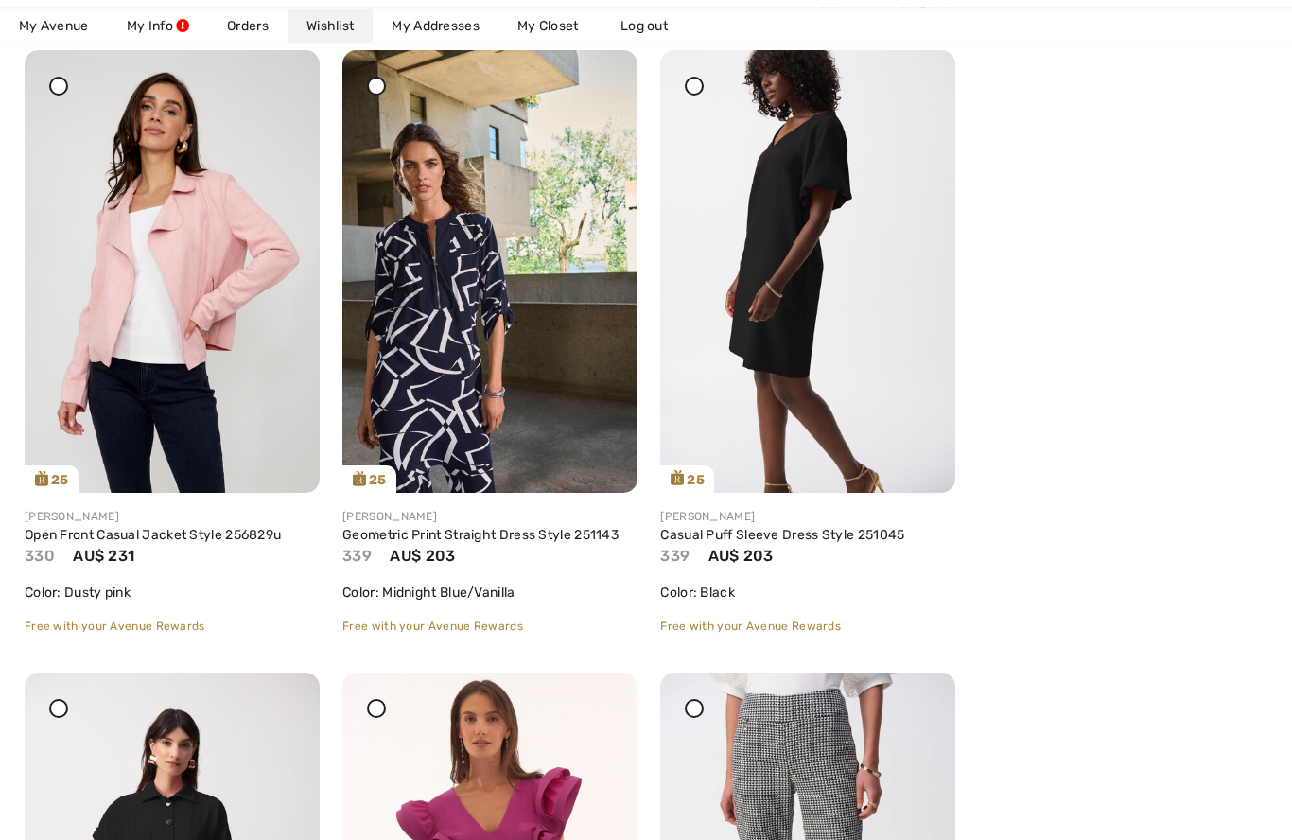
scroll to position [2247, 0]
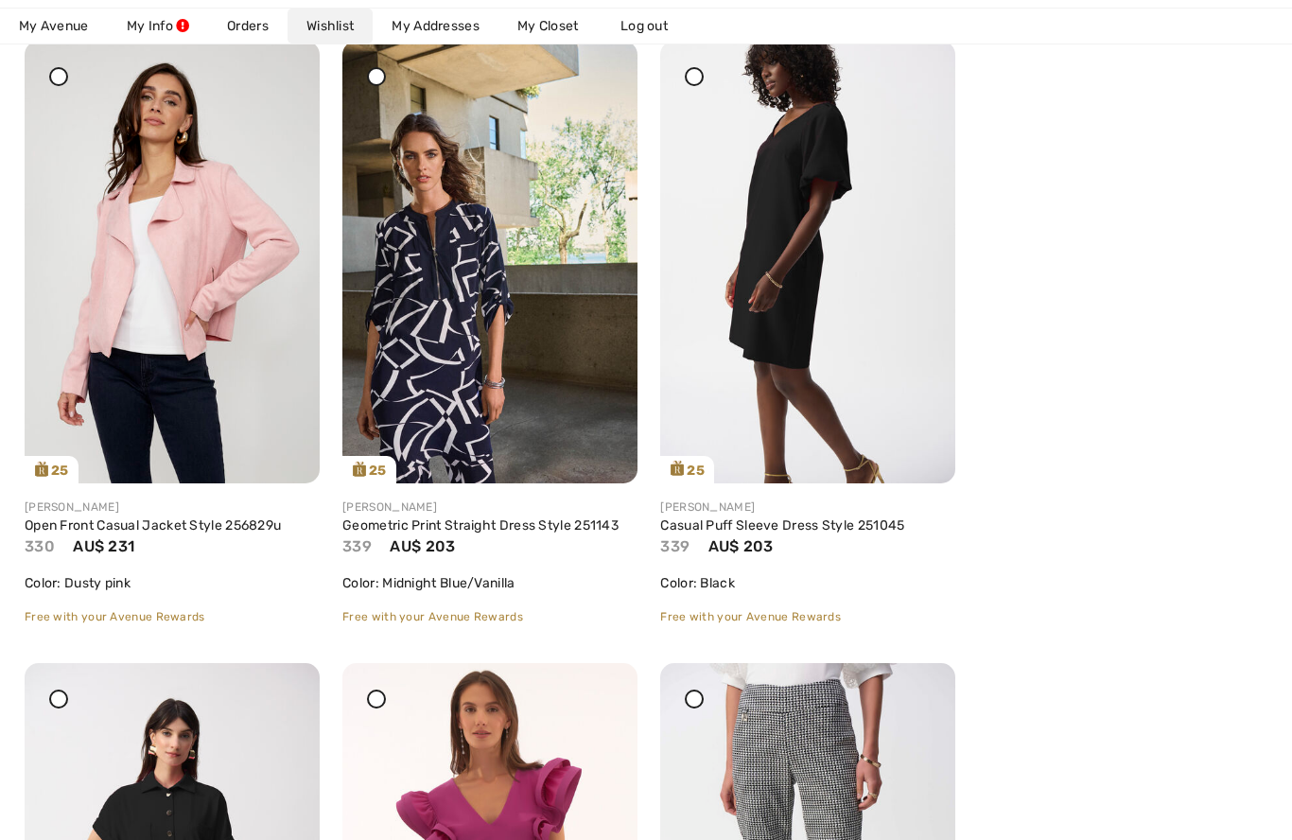
click at [482, 529] on link "Geometric Print Straight Dress Style 251143" at bounding box center [480, 525] width 276 height 16
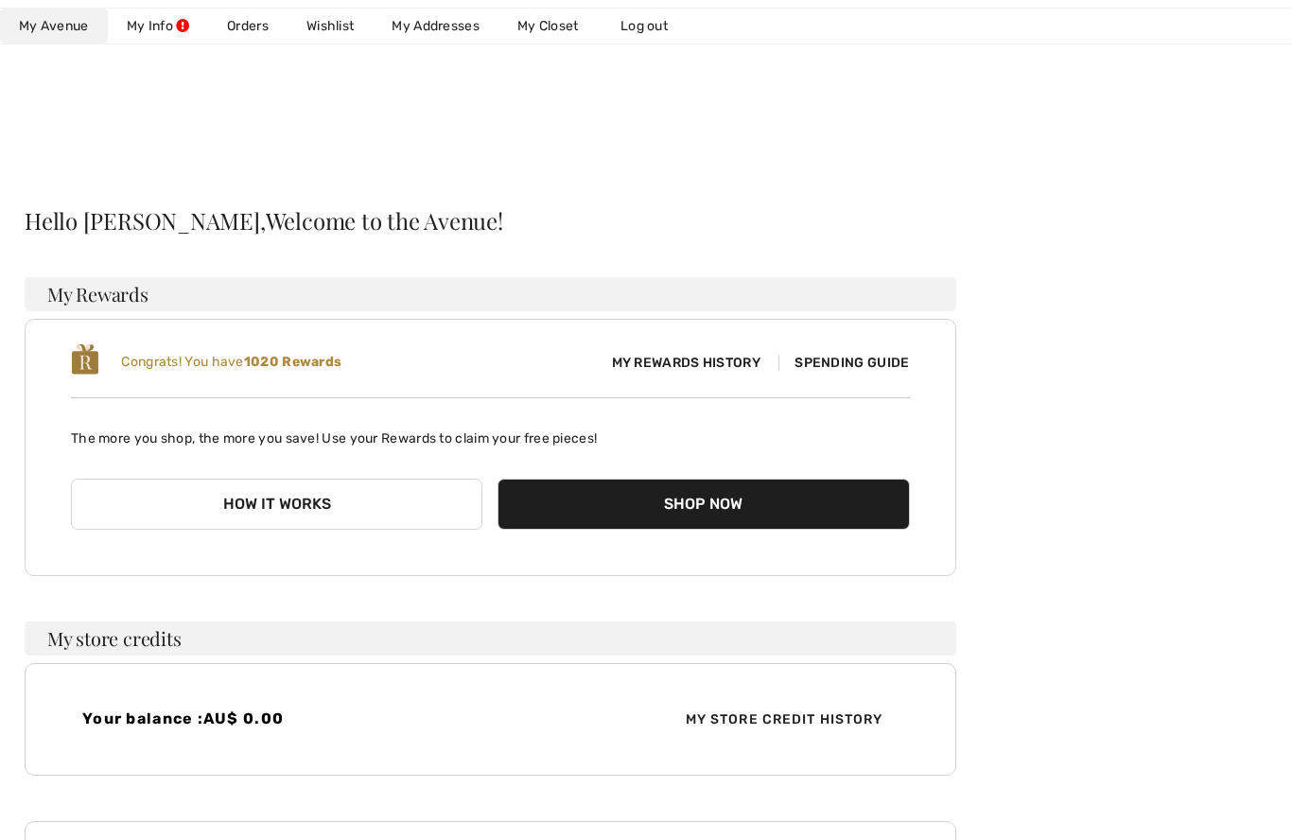
click at [341, 28] on link "Wishlist" at bounding box center [330, 26] width 85 height 35
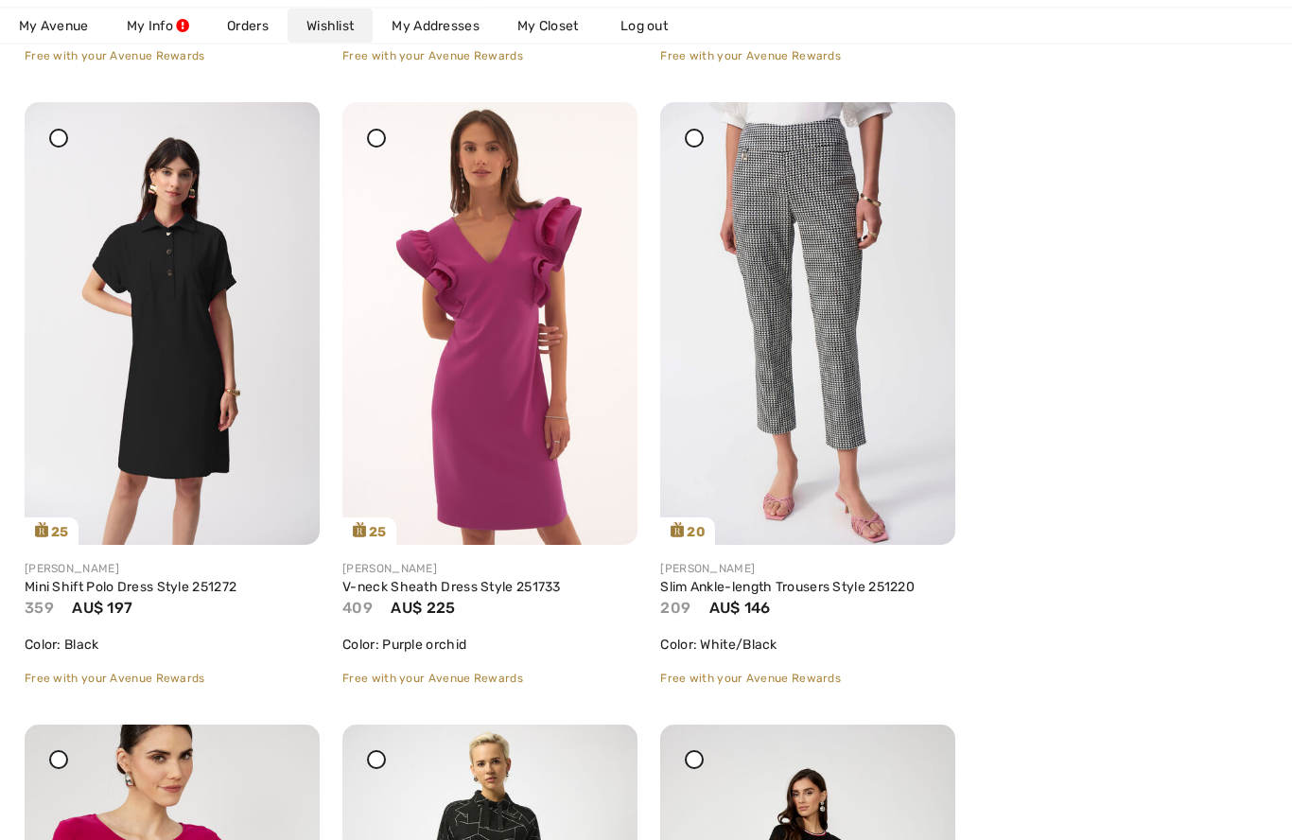
scroll to position [2815, 0]
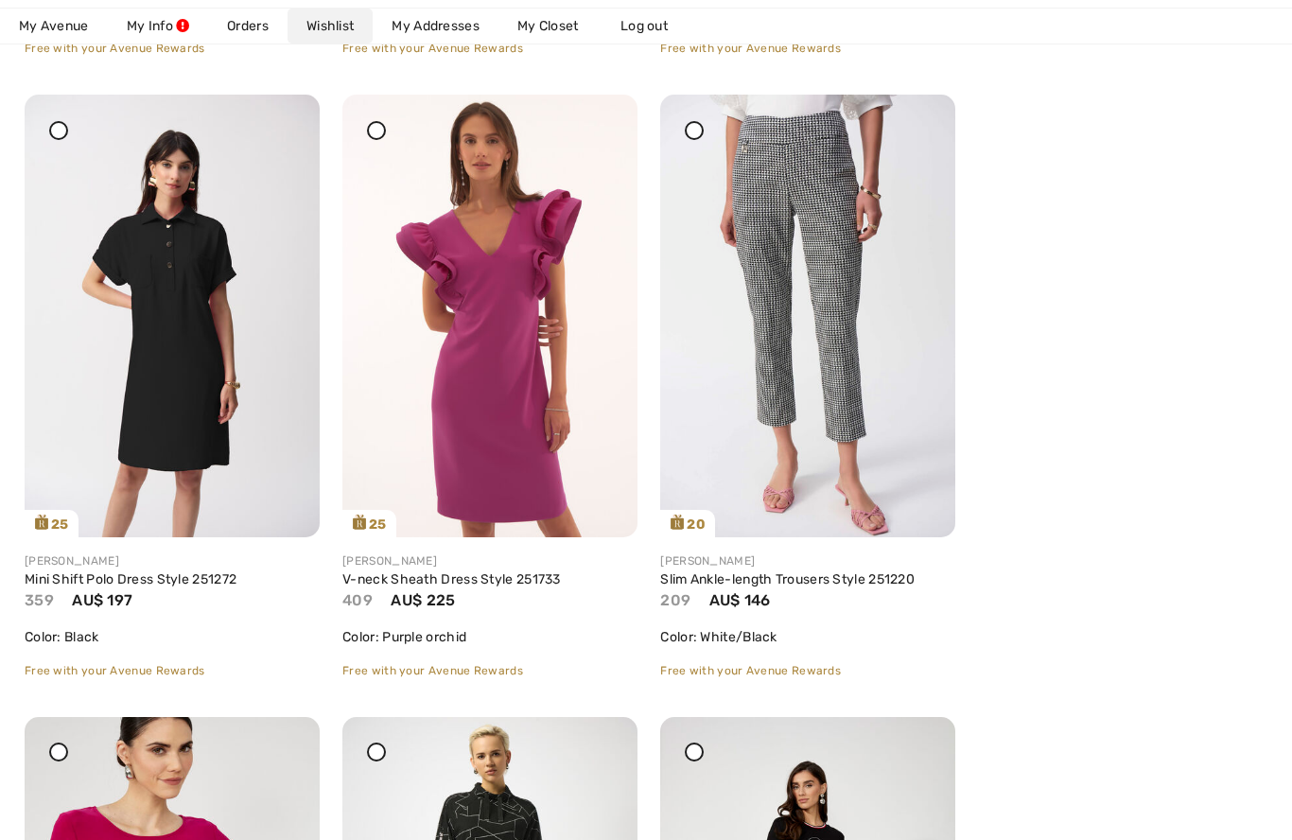
click at [114, 581] on link "Mini Shift Polo Dress Style 251272" at bounding box center [131, 579] width 212 height 16
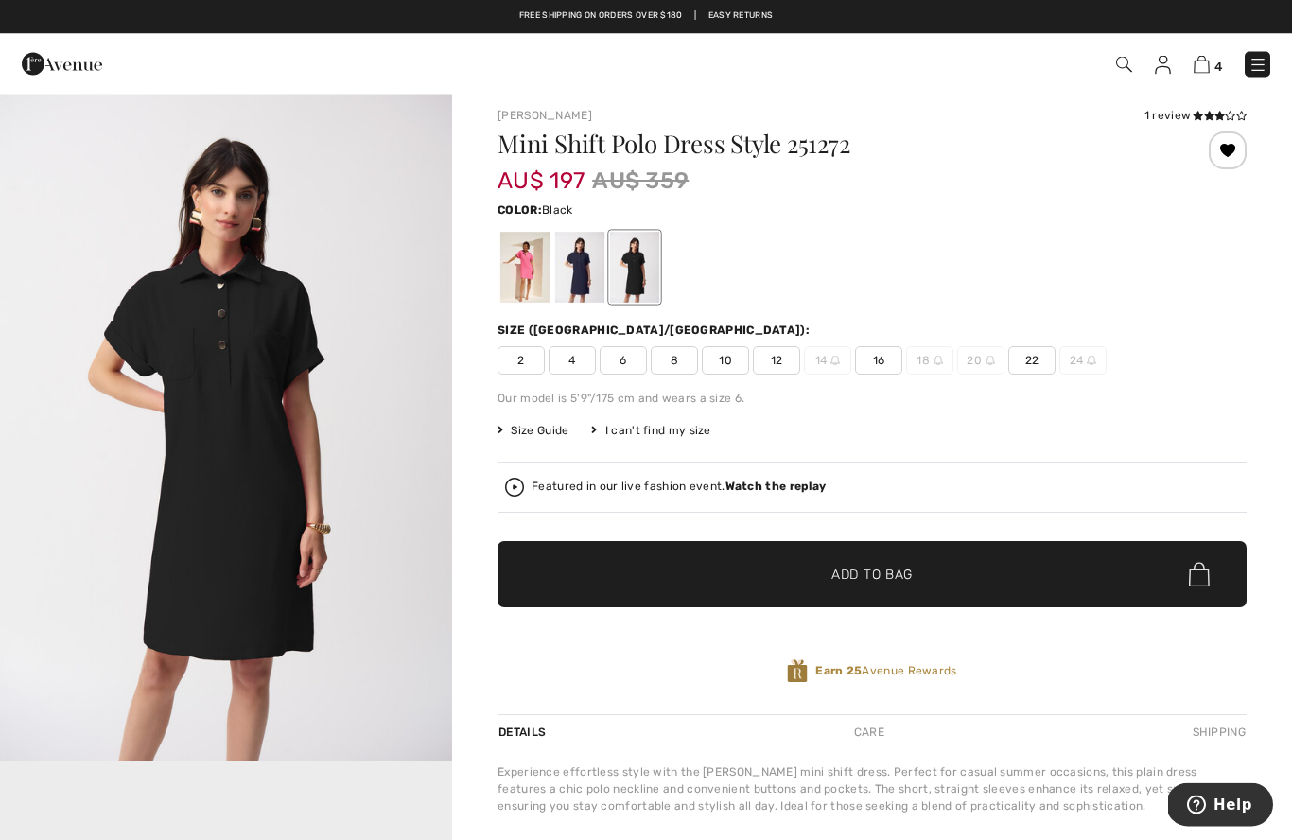
scroll to position [17, 0]
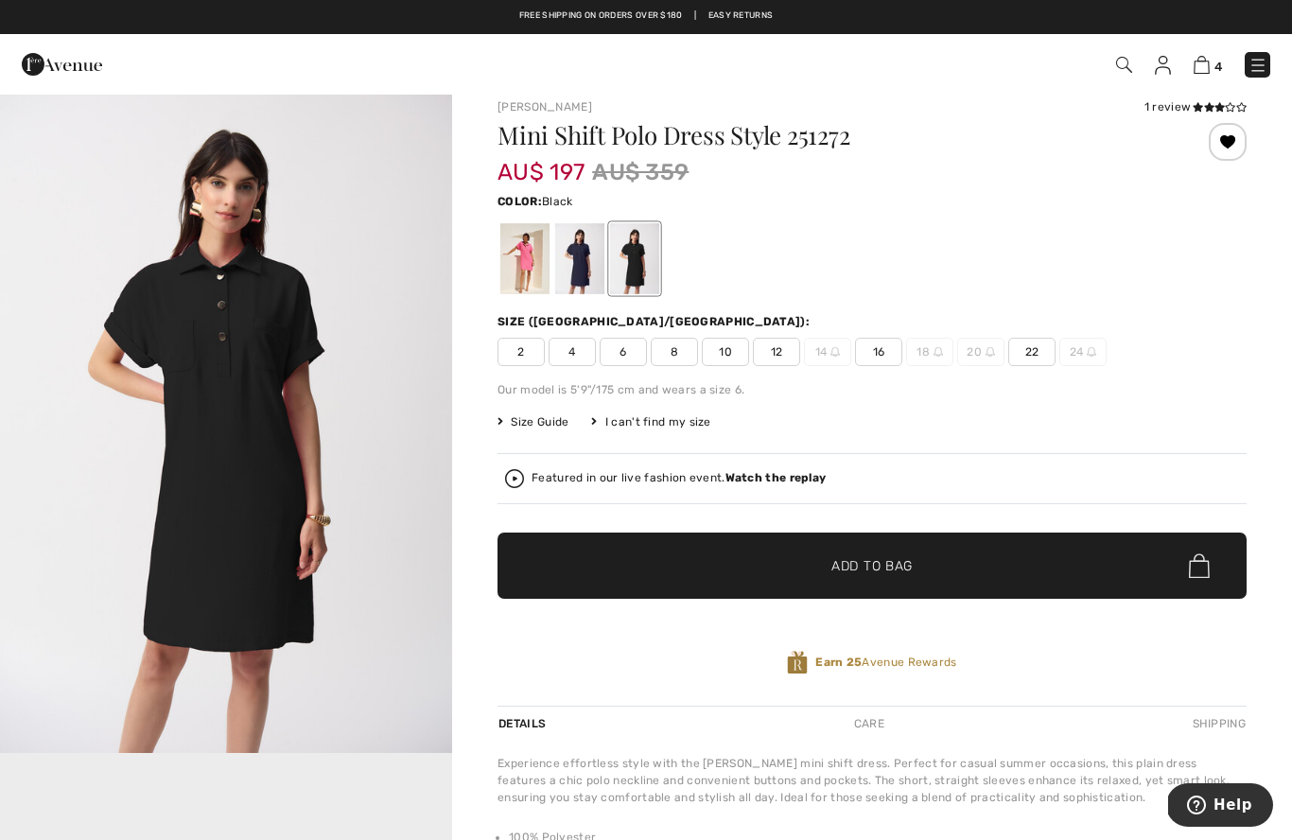
click at [588, 252] on div at bounding box center [579, 258] width 49 height 71
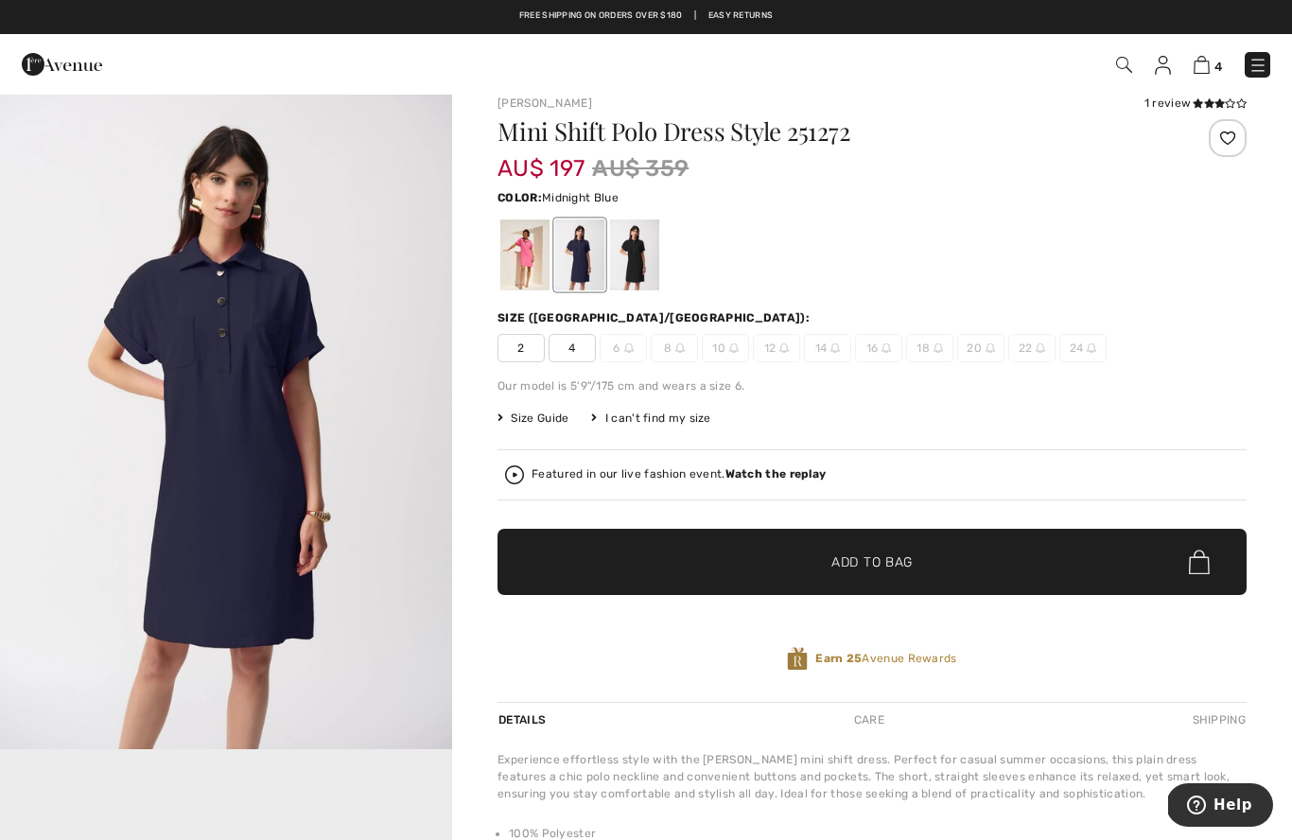
scroll to position [19, 0]
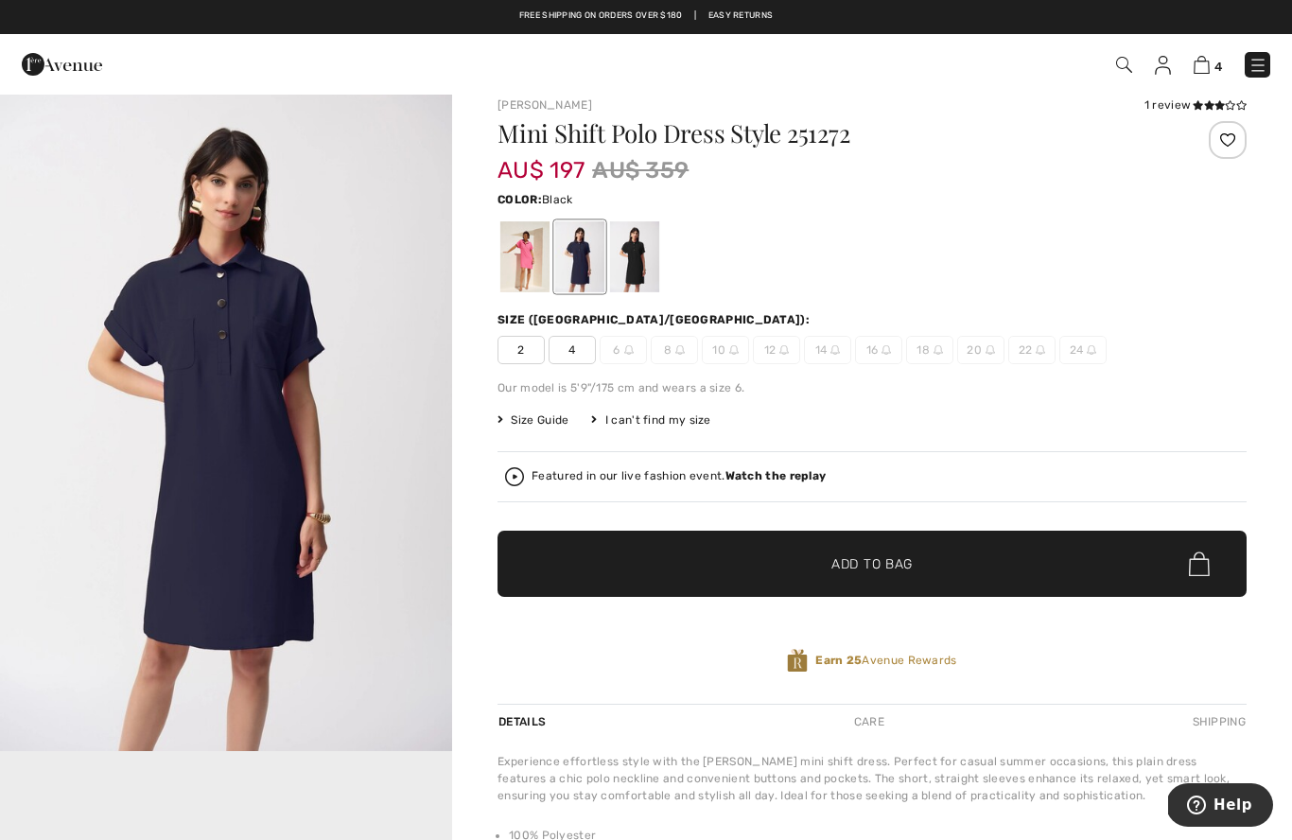
click at [640, 263] on div at bounding box center [634, 256] width 49 height 71
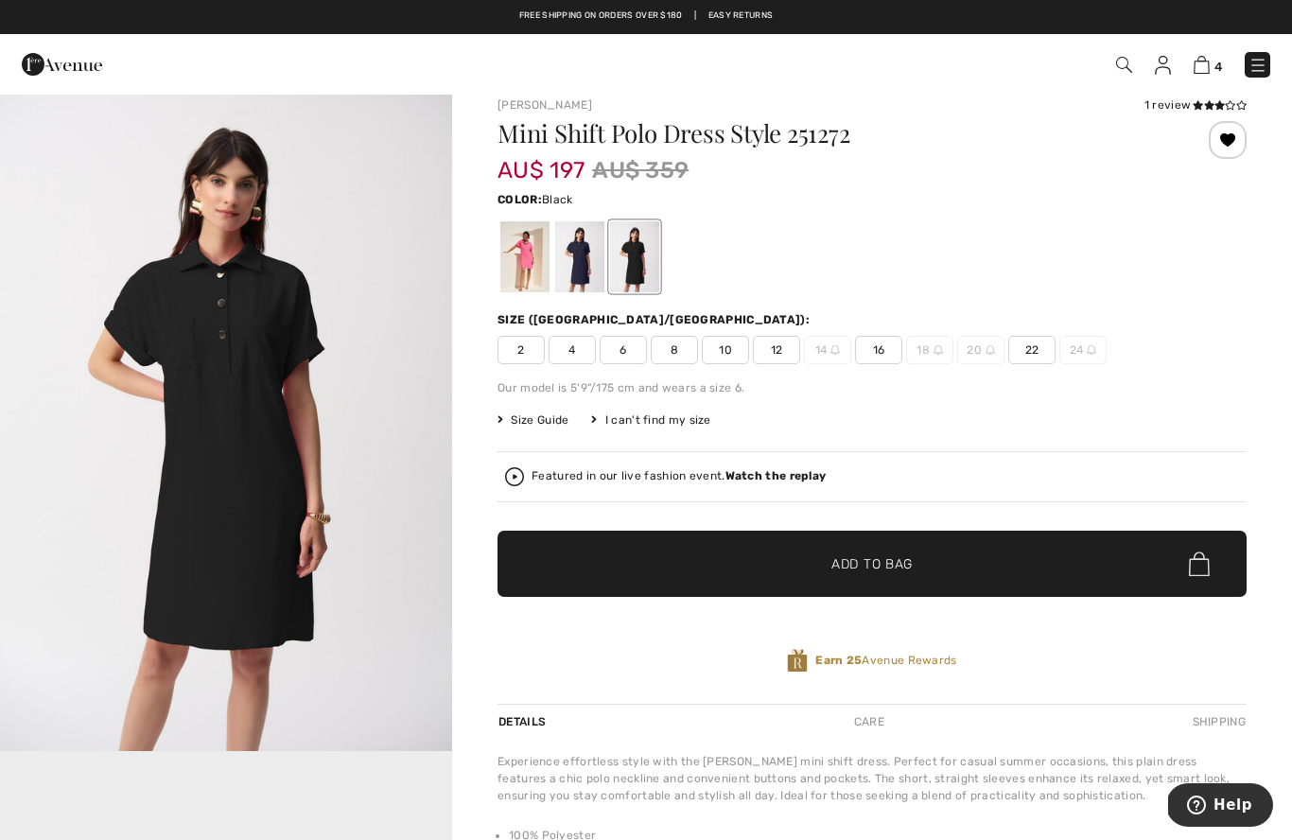
click at [527, 255] on div at bounding box center [524, 256] width 49 height 71
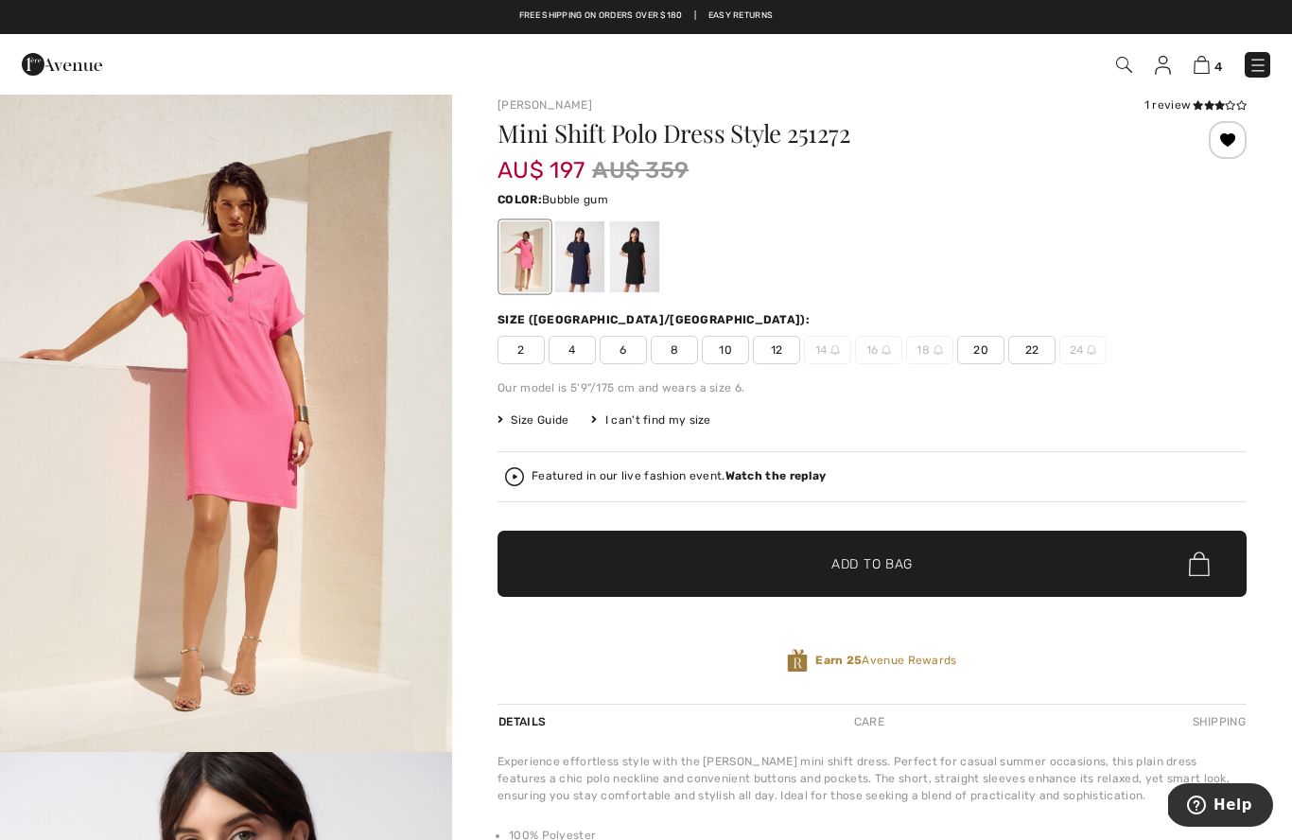
scroll to position [0, 0]
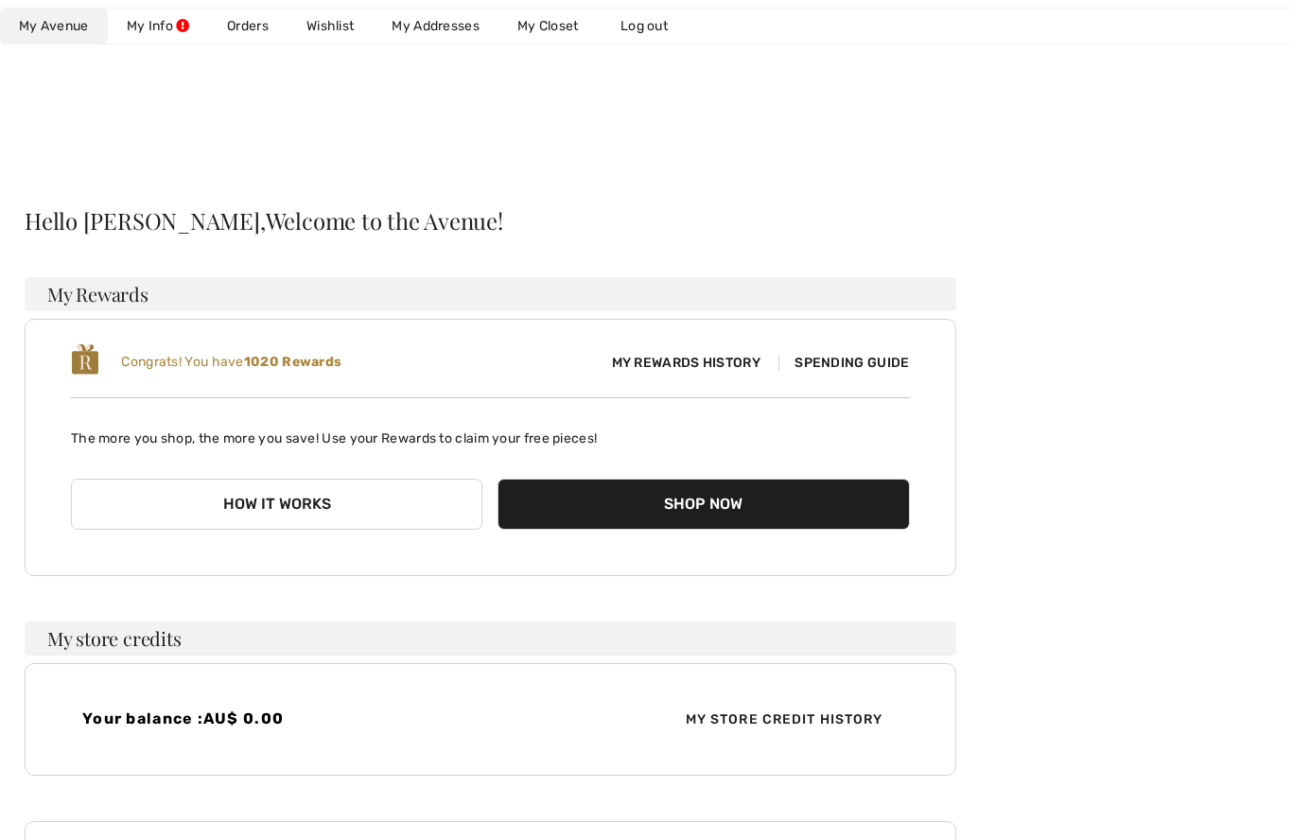
click at [342, 22] on link "Wishlist" at bounding box center [330, 26] width 85 height 35
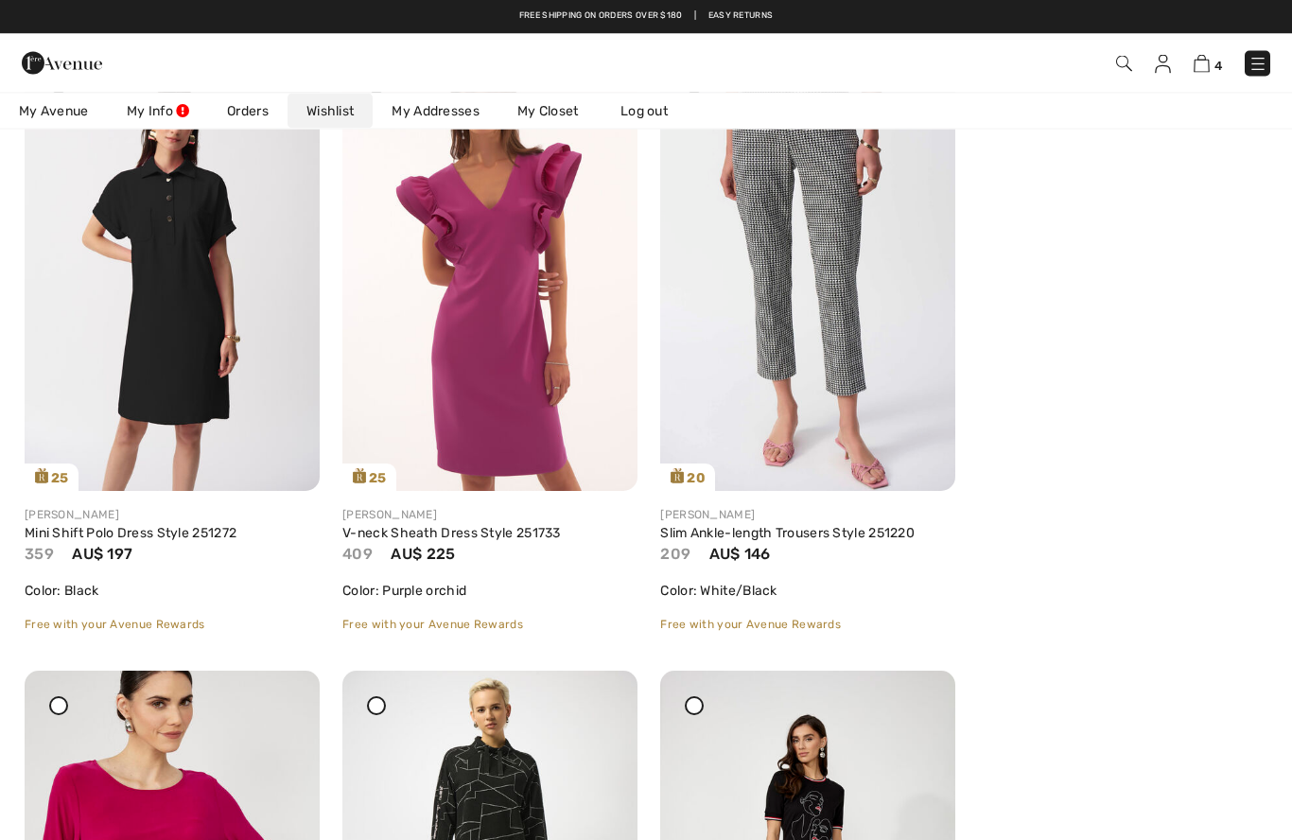
scroll to position [2862, 0]
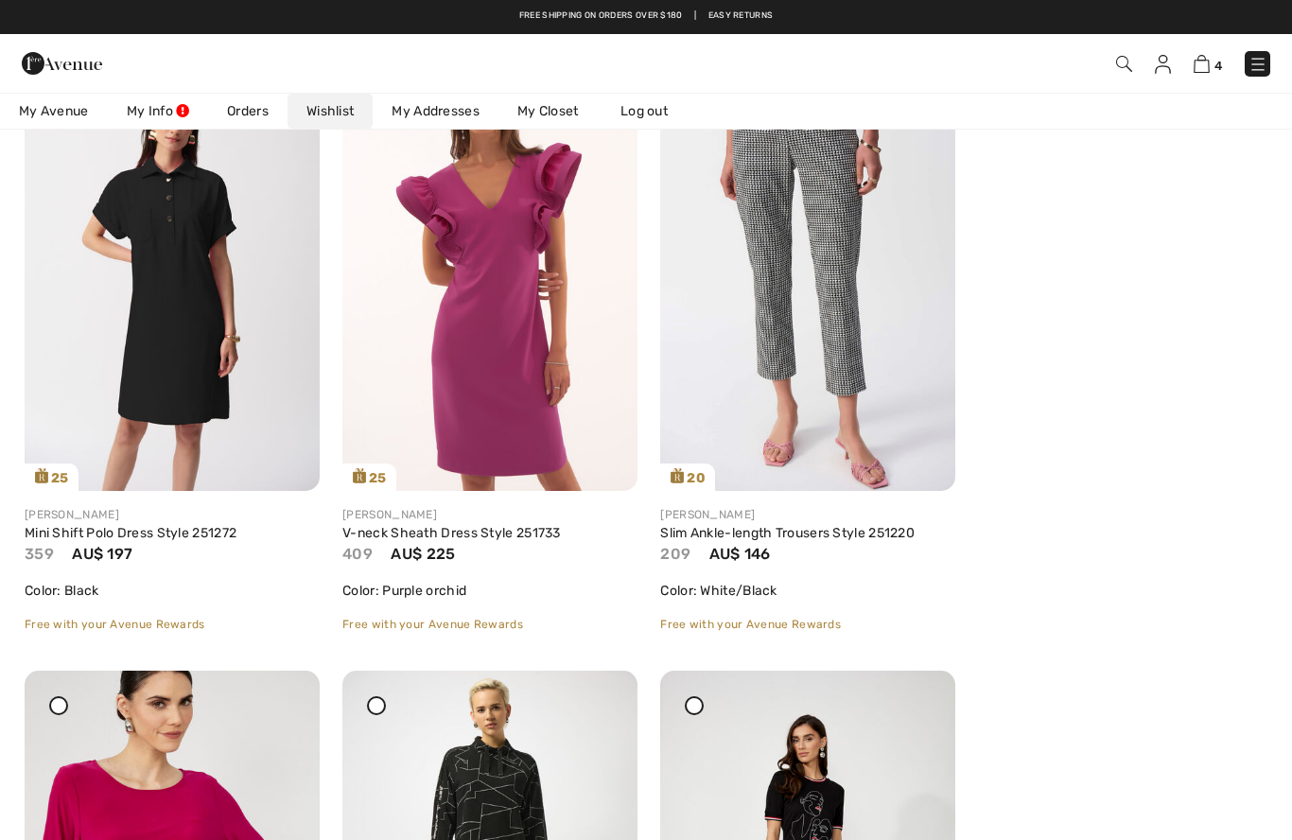
click at [433, 538] on link "V-neck Sheath Dress Style 251733" at bounding box center [451, 533] width 219 height 16
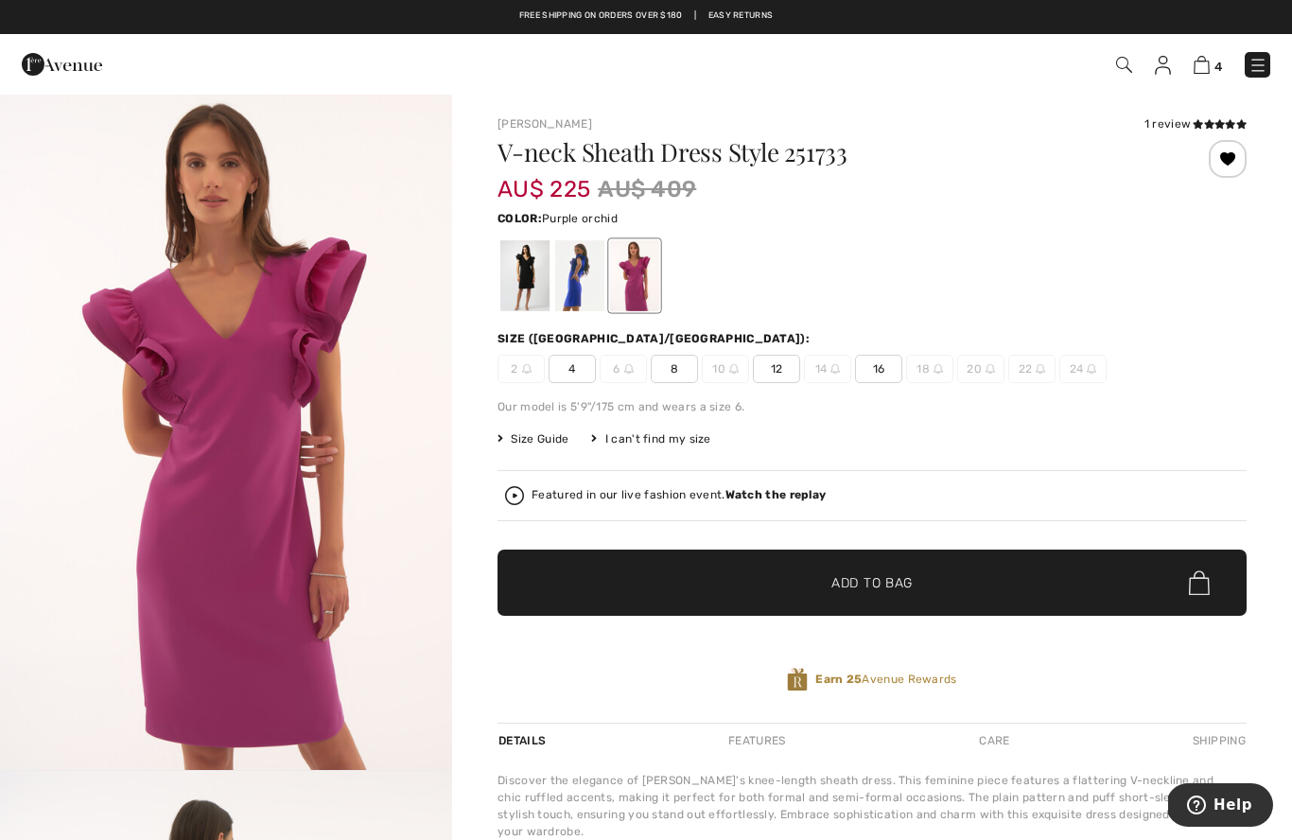
click at [578, 275] on div at bounding box center [579, 275] width 49 height 71
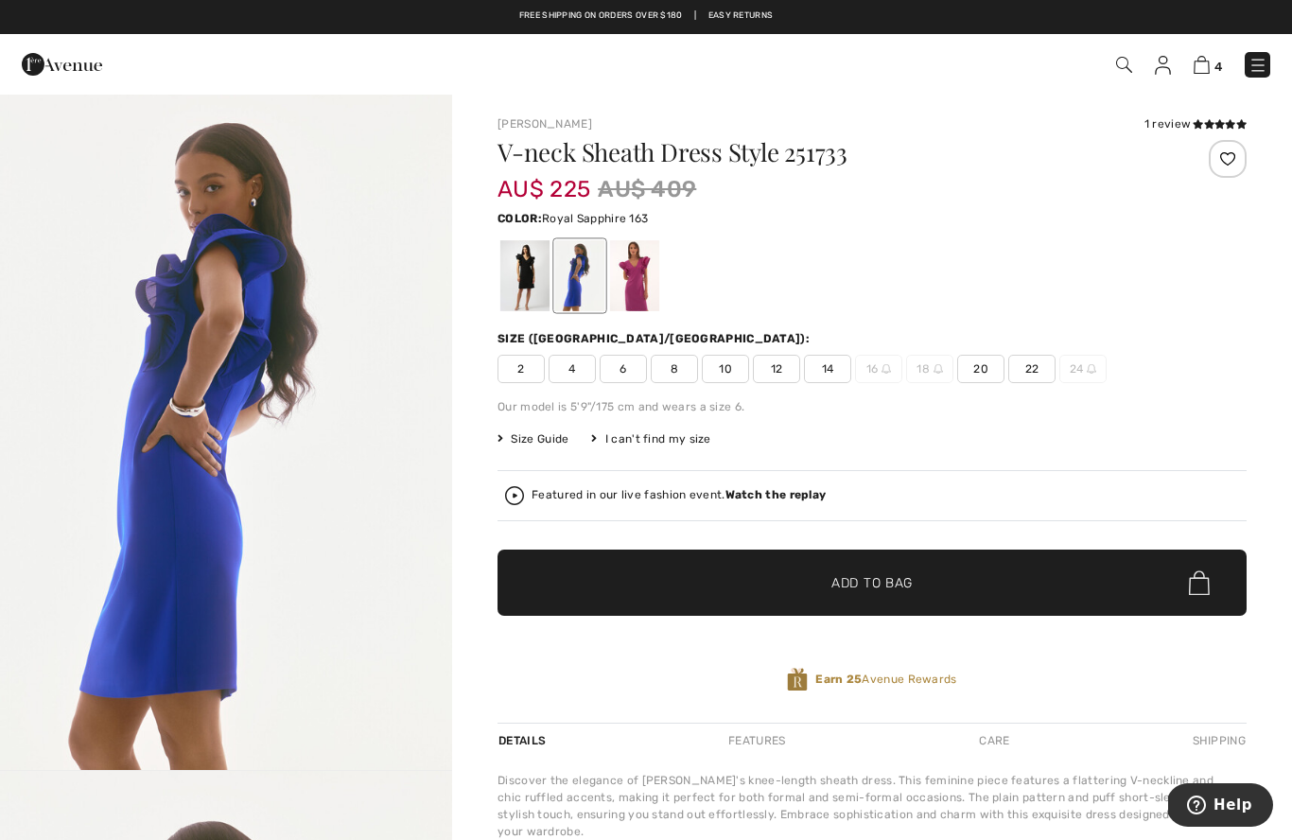
scroll to position [59, 0]
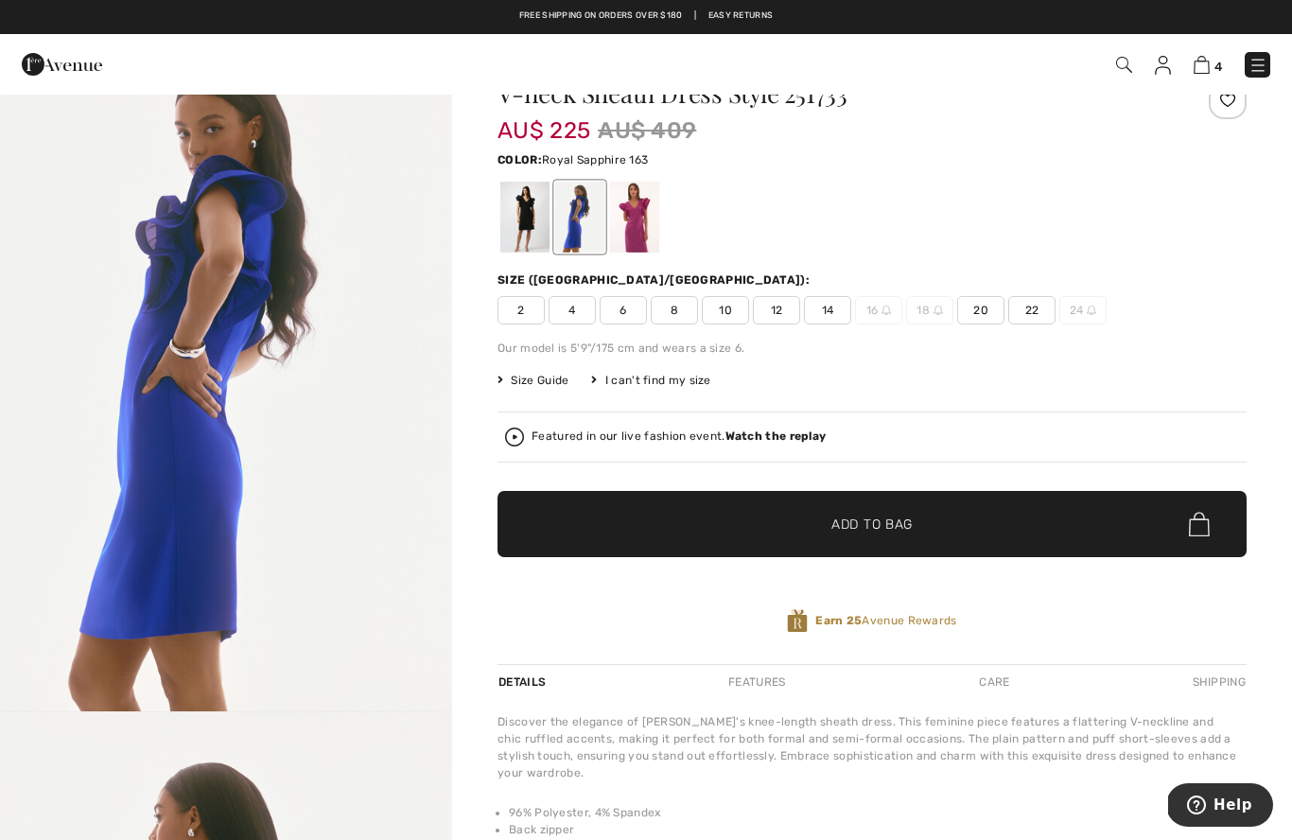
click at [535, 227] on div at bounding box center [524, 217] width 49 height 71
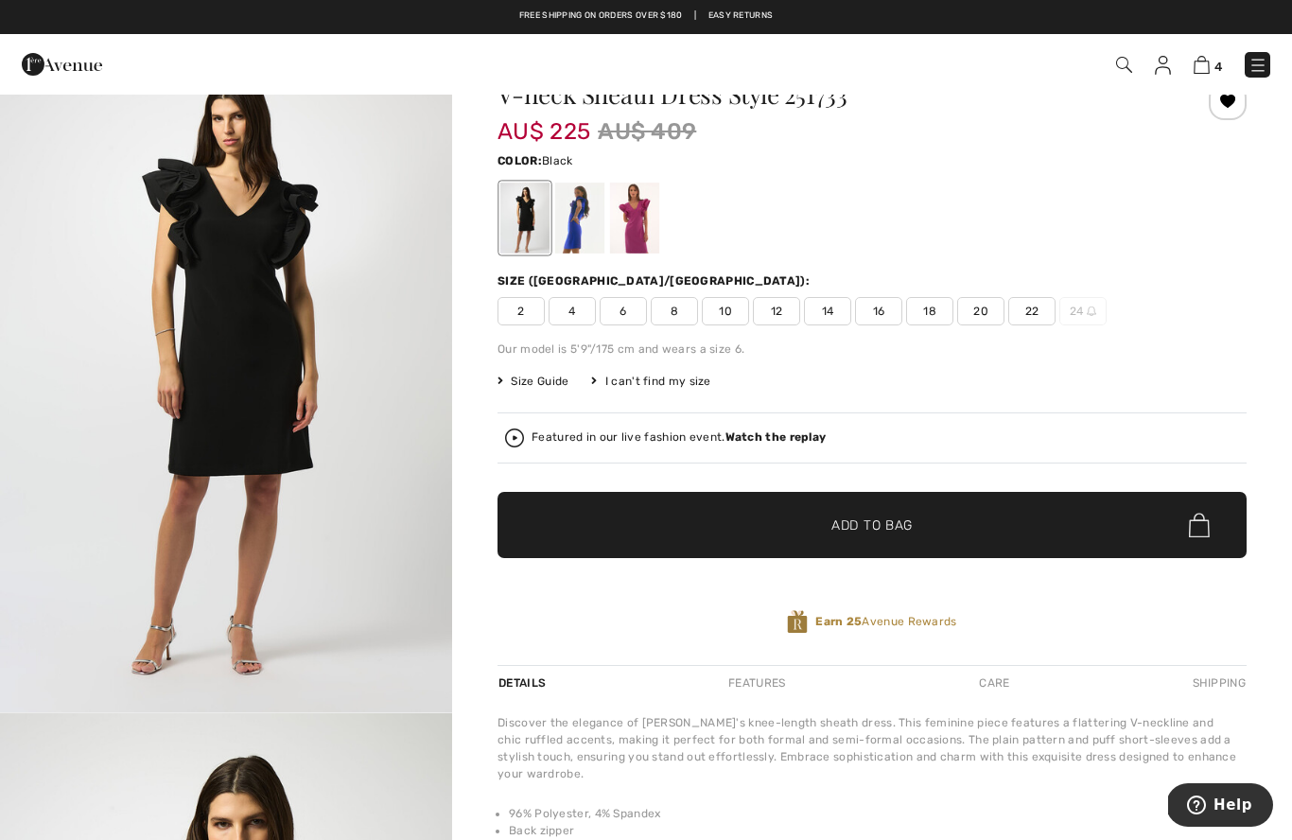
scroll to position [0, 0]
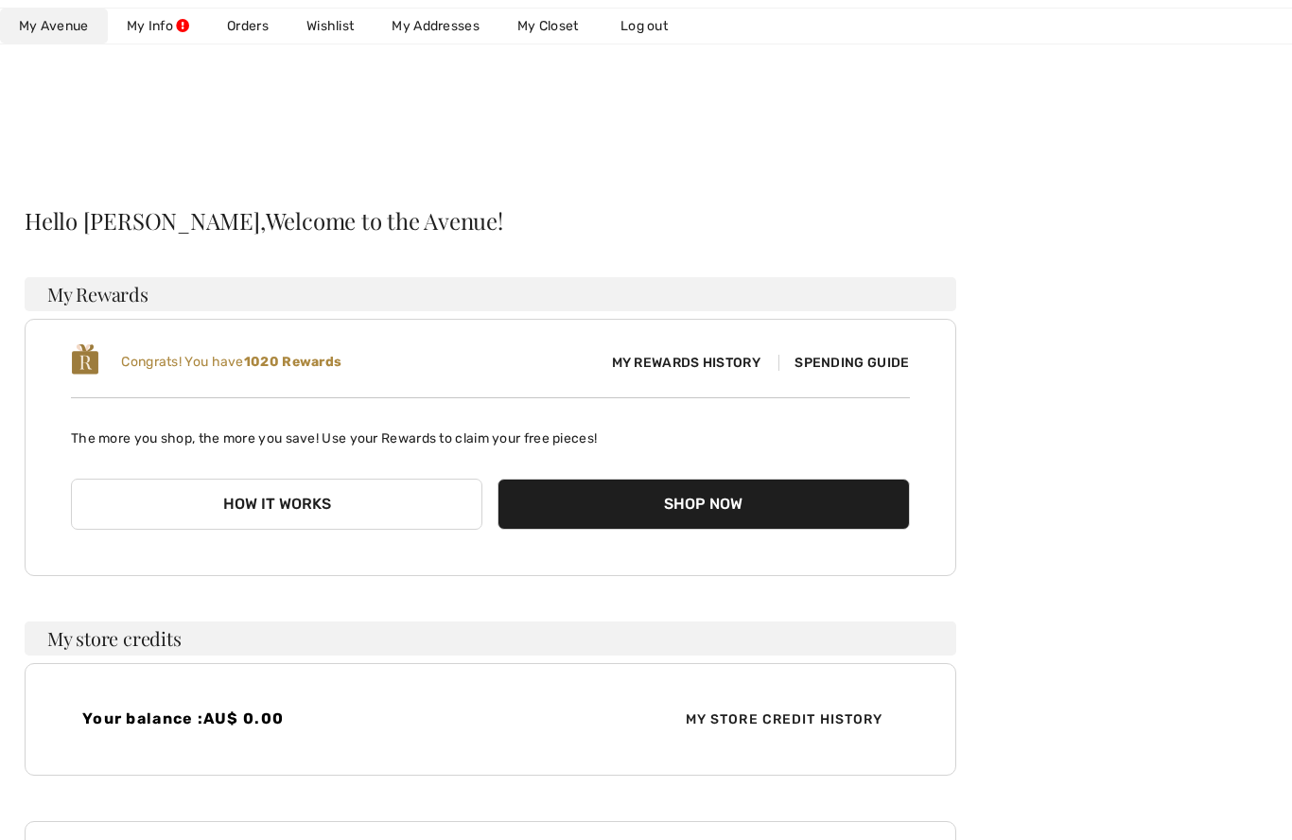
click at [345, 40] on link "Wishlist" at bounding box center [330, 26] width 85 height 35
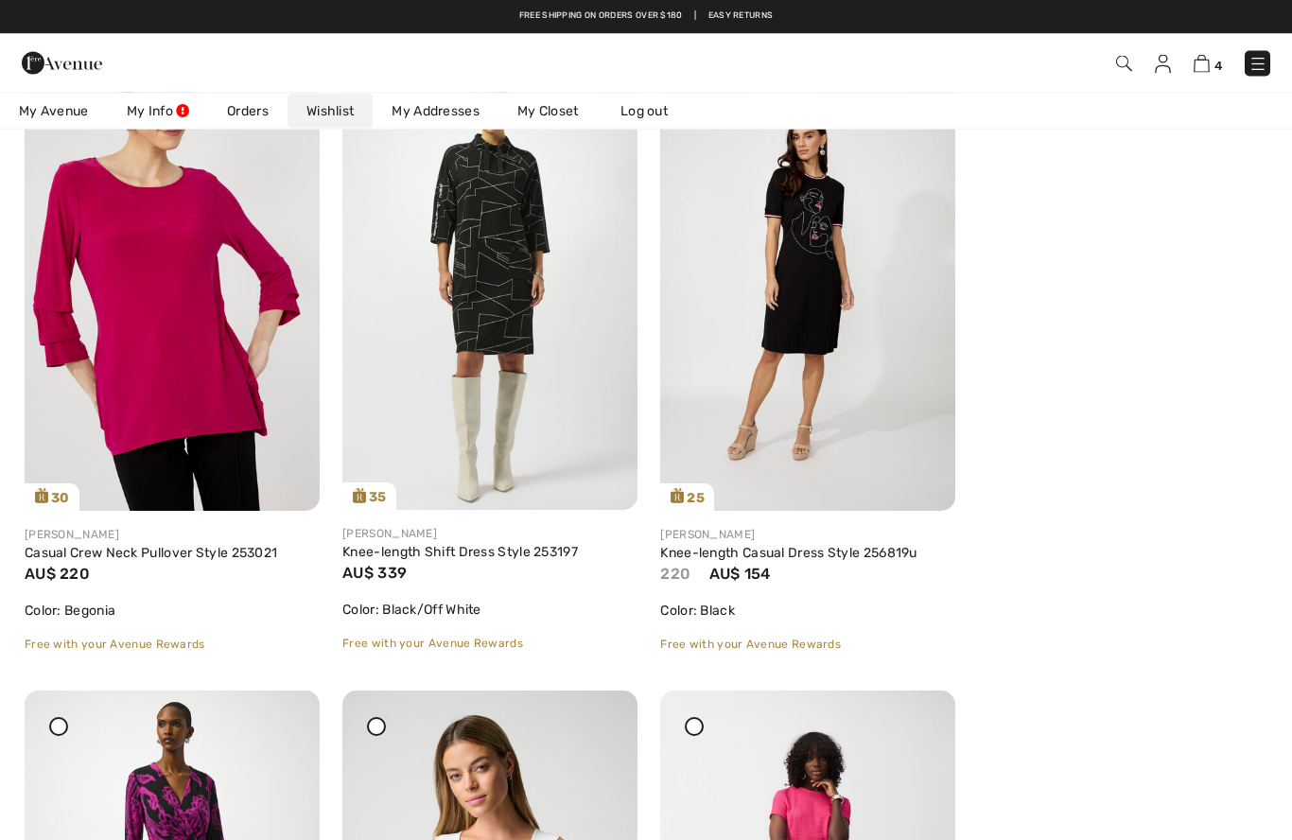
scroll to position [3460, 0]
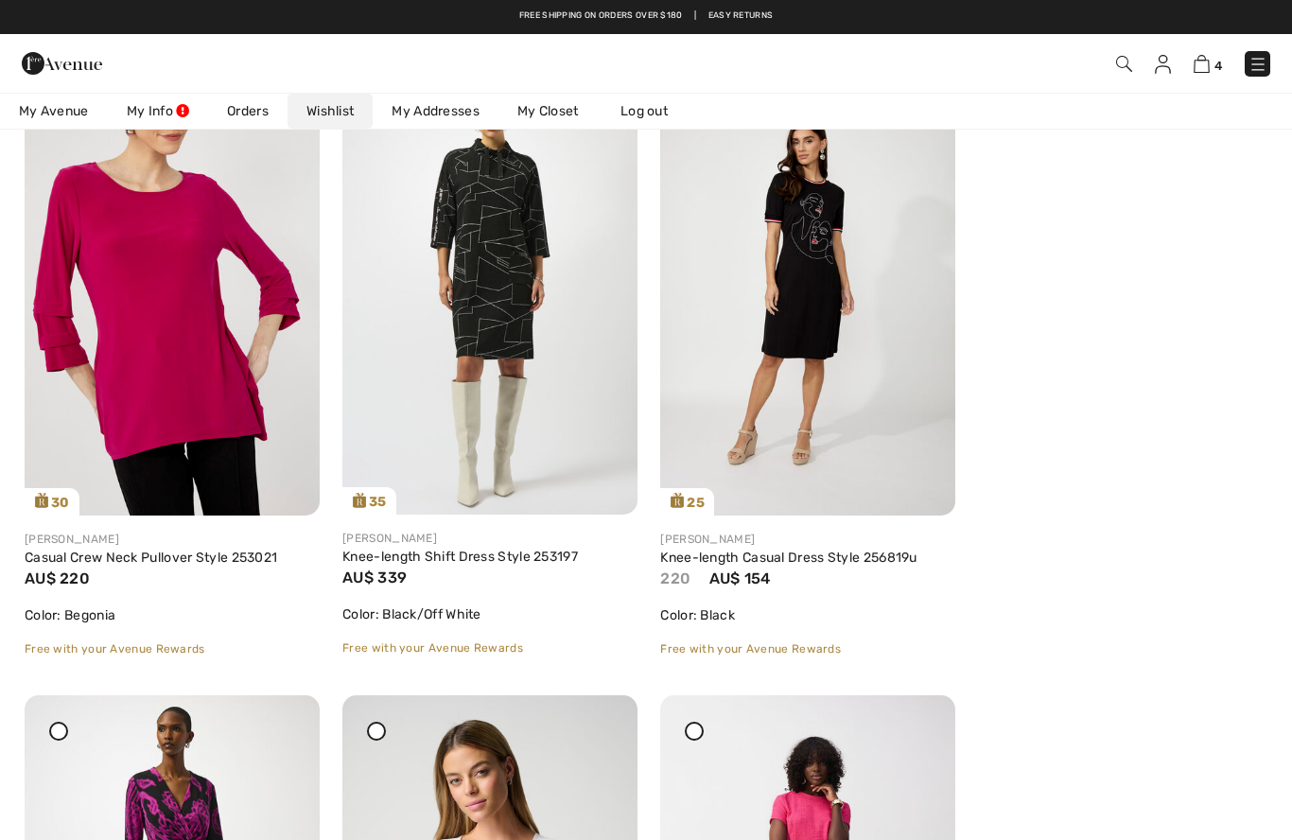
click at [798, 560] on link "Knee-length Casual Dress Style 256819u" at bounding box center [788, 558] width 256 height 16
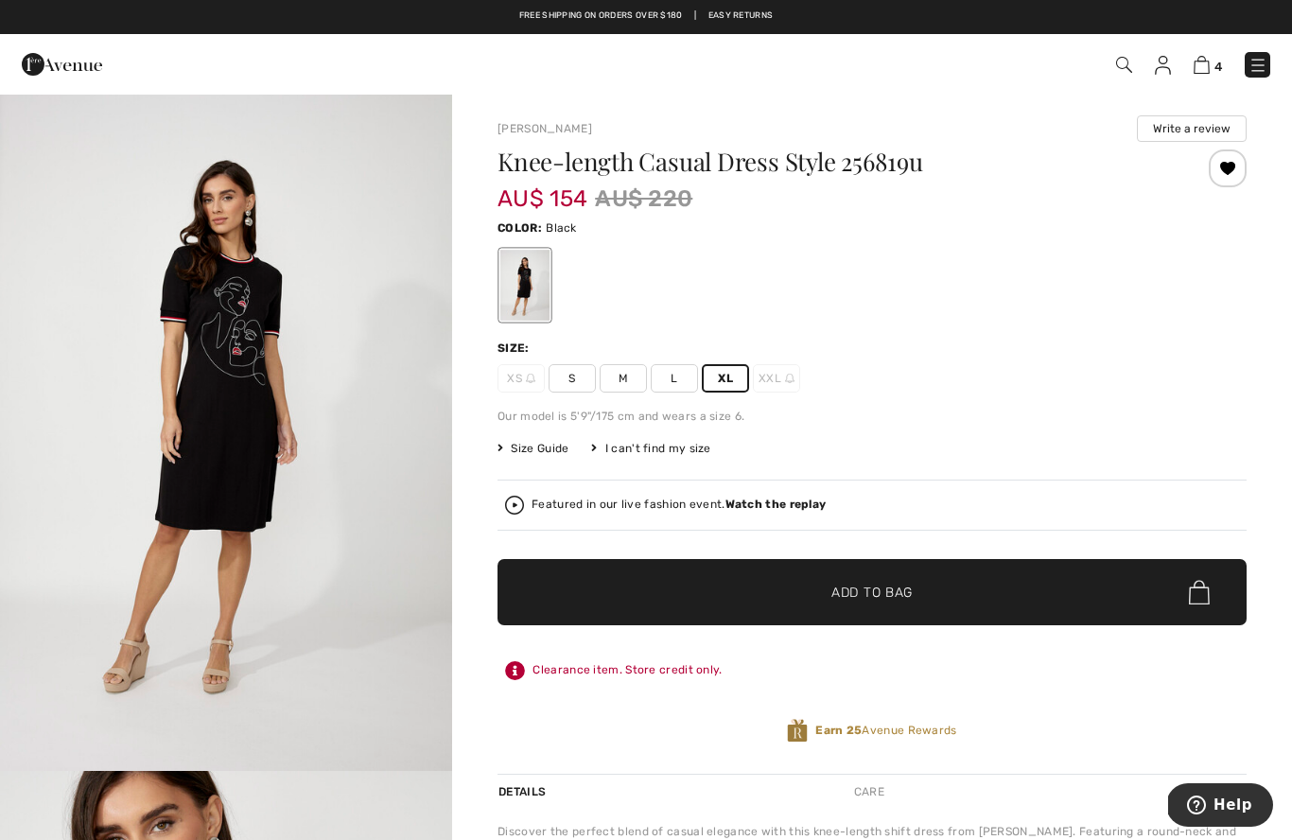
click at [871, 587] on span "Add to Bag" at bounding box center [872, 593] width 81 height 20
